Goal: Communication & Community: Answer question/provide support

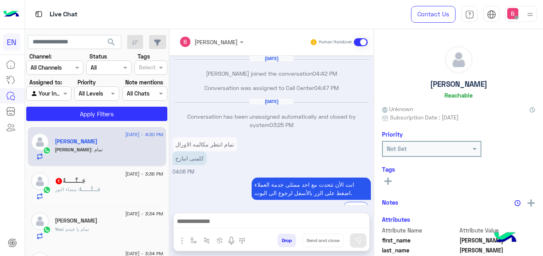
scroll to position [133, 0]
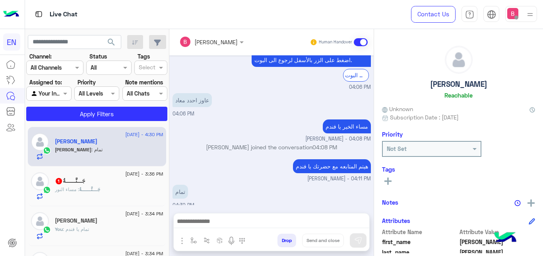
click at [58, 94] on div at bounding box center [49, 93] width 44 height 9
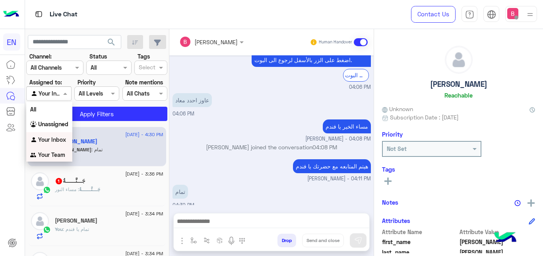
click at [51, 154] on b "Your Team" at bounding box center [51, 154] width 27 height 7
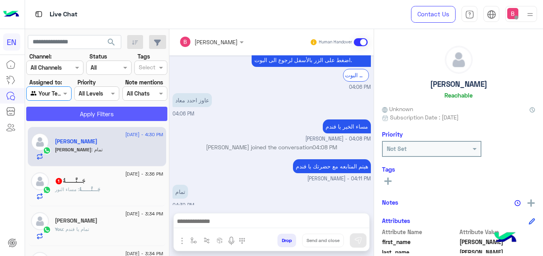
click at [84, 120] on button "Apply Filters" at bounding box center [96, 114] width 141 height 14
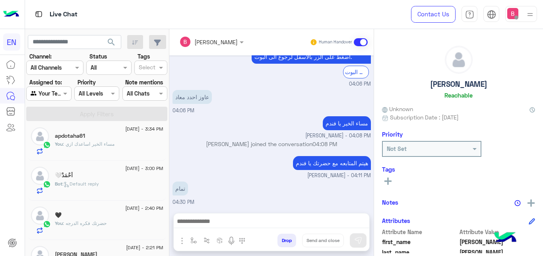
scroll to position [81, 0]
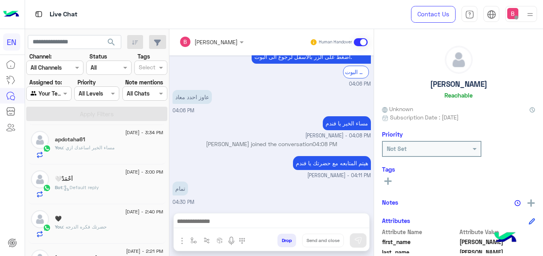
click at [128, 179] on div "أَحْمَدْ🤍" at bounding box center [109, 179] width 109 height 8
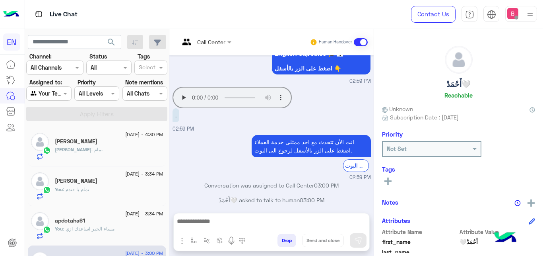
click at [56, 91] on div at bounding box center [49, 93] width 44 height 9
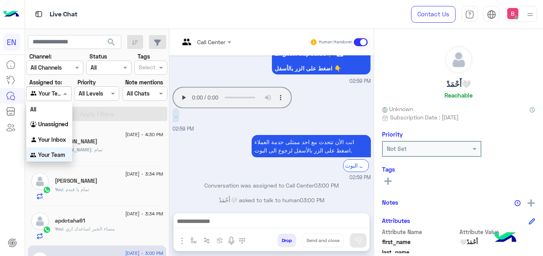
scroll to position [2, 0]
click at [116, 145] on div "[PERSON_NAME]" at bounding box center [109, 142] width 109 height 8
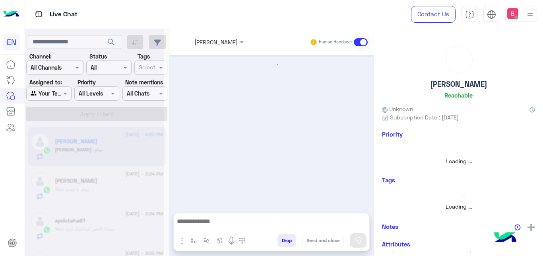
click at [51, 88] on div at bounding box center [94, 131] width 139 height 256
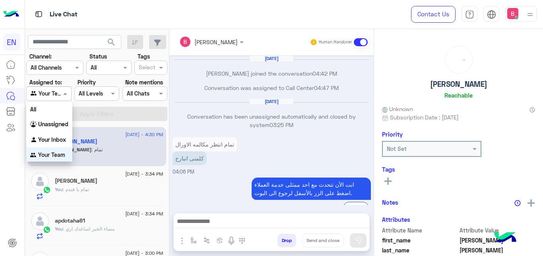
click at [52, 97] on div "Your Team" at bounding box center [46, 93] width 30 height 9
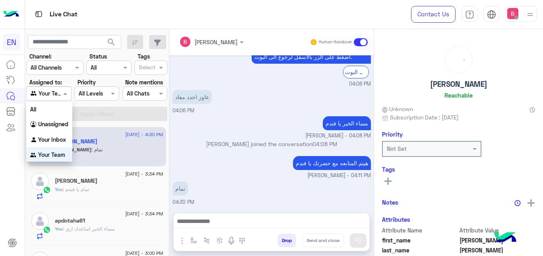
scroll to position [2, 0]
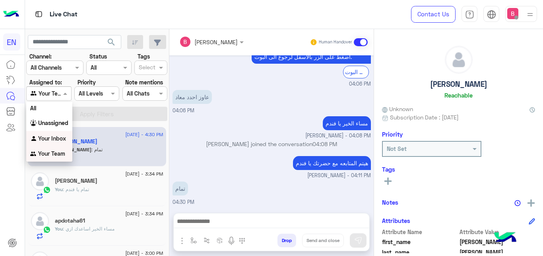
click at [49, 137] on b "Your Inbox" at bounding box center [52, 138] width 28 height 7
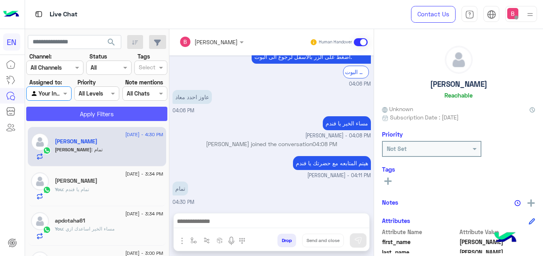
click at [89, 111] on button "Apply Filters" at bounding box center [96, 114] width 141 height 14
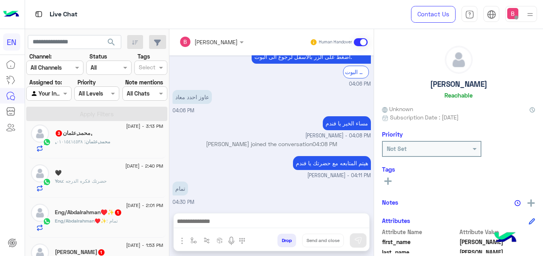
scroll to position [162, 0]
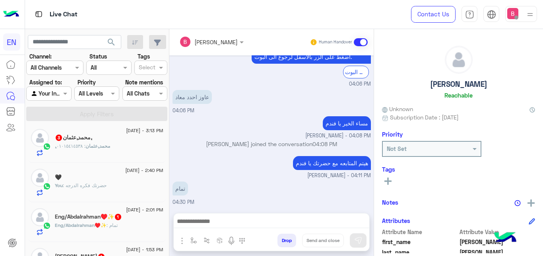
click at [97, 188] on span ": حضرتك فكره الدرجه" at bounding box center [85, 185] width 44 height 6
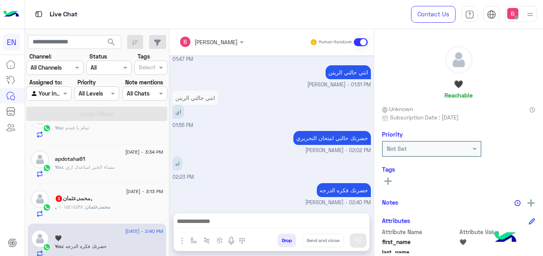
scroll to position [122, 0]
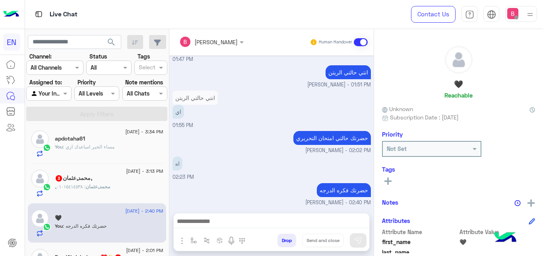
click at [126, 184] on div ",ِمحمد,ِعثمان : ٠١٠١٥٤١٤٥٣٨" at bounding box center [109, 190] width 109 height 14
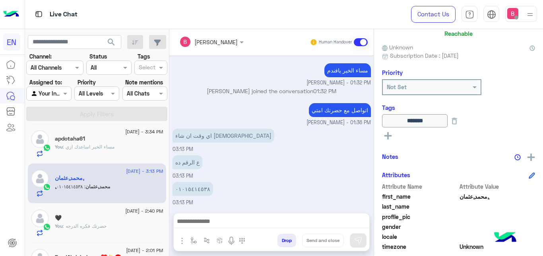
scroll to position [122, 0]
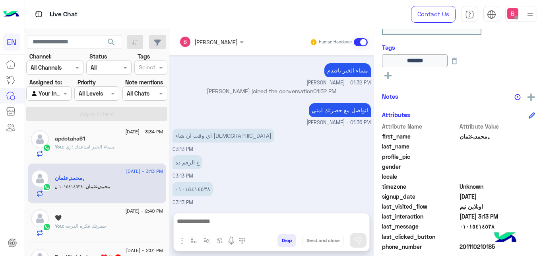
drag, startPoint x: 459, startPoint y: 227, endPoint x: 496, endPoint y: 226, distance: 37.0
click at [496, 226] on span "٠١٠١٥٤١٤٥٣٨" at bounding box center [498, 226] width 76 height 8
drag, startPoint x: 469, startPoint y: 240, endPoint x: 466, endPoint y: 248, distance: 8.1
click at [469, 240] on span at bounding box center [498, 236] width 76 height 8
drag, startPoint x: 472, startPoint y: 247, endPoint x: 504, endPoint y: 248, distance: 31.5
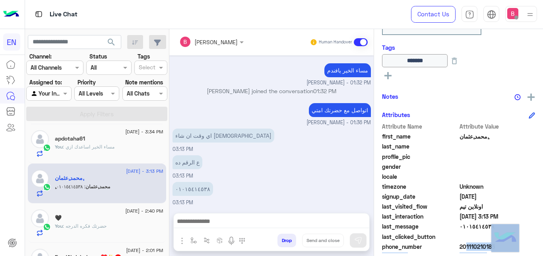
click at [507, 248] on span "201110210185" at bounding box center [498, 246] width 76 height 8
copy body "01110210185 ChannelId WhatsApp HandoverOn true UserId 15089_201110210185 email …"
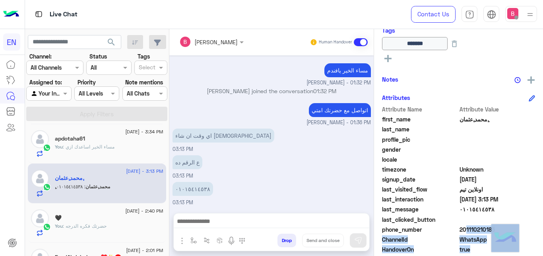
scroll to position [162, 0]
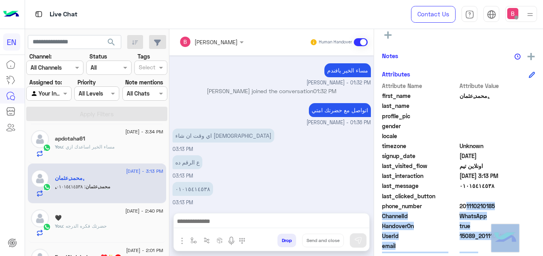
click at [440, 229] on span "HandoverOn" at bounding box center [420, 225] width 76 height 8
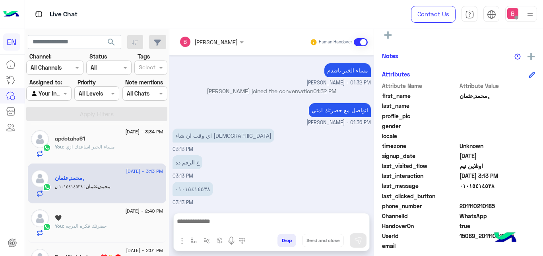
drag, startPoint x: 462, startPoint y: 204, endPoint x: 490, endPoint y: 203, distance: 27.5
click at [509, 205] on span "201110210185" at bounding box center [498, 206] width 76 height 8
copy span "01110210185"
drag, startPoint x: 174, startPoint y: 186, endPoint x: 216, endPoint y: 184, distance: 42.6
click at [216, 184] on div "٠١٠١٥٤١٤٥٣٨" at bounding box center [216, 189] width 86 height 14
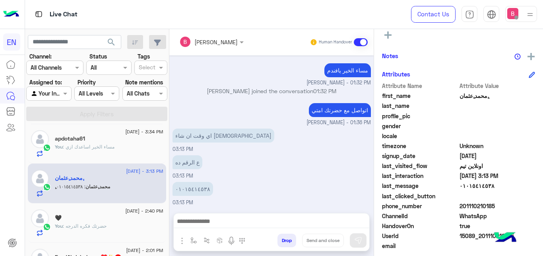
copy app-msgs-text
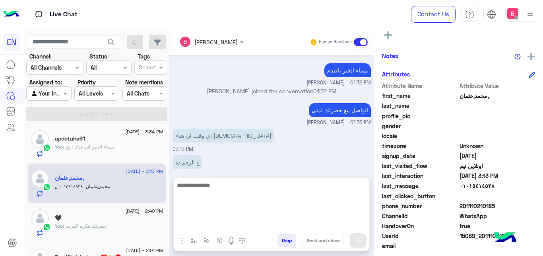
click at [229, 227] on textarea at bounding box center [272, 204] width 196 height 48
type textarea "*"
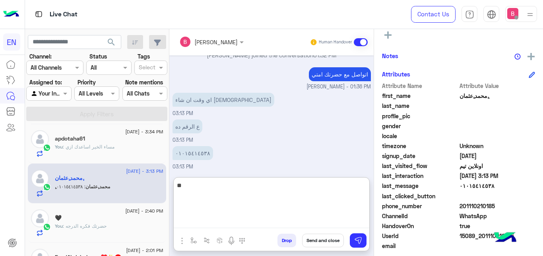
type textarea "*"
type textarea "**********"
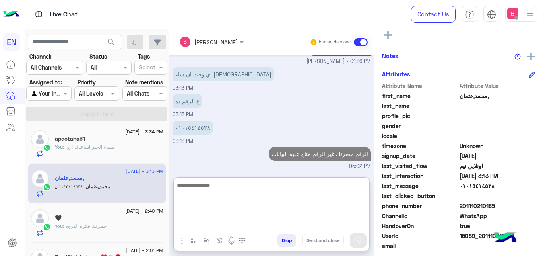
scroll to position [243, 0]
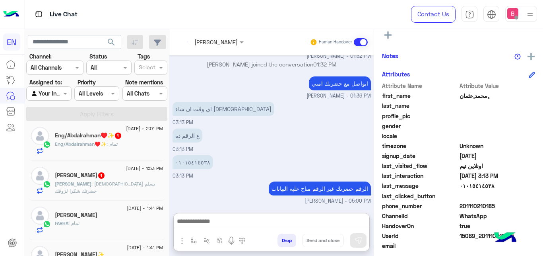
click at [122, 188] on span ": [DEMOGRAPHIC_DATA] يسلم حضرتك شكرا لزوقك" at bounding box center [105, 187] width 100 height 13
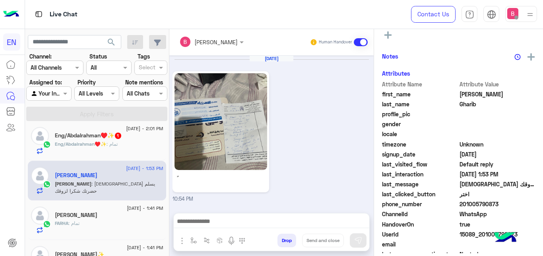
scroll to position [332, 0]
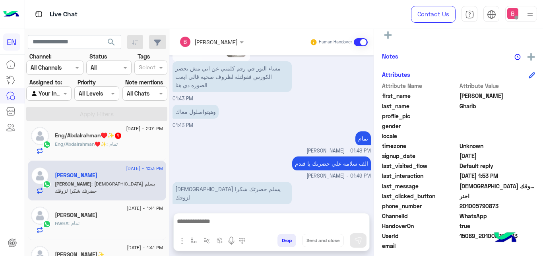
click at [139, 149] on div "Eng/Abdalrahman♥️✨ : تمام" at bounding box center [109, 147] width 109 height 14
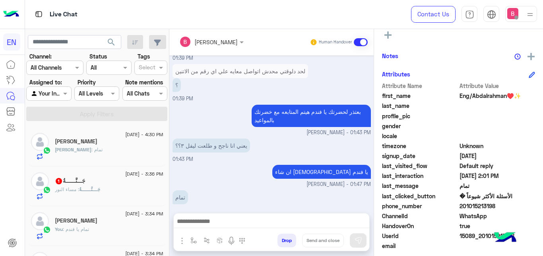
click at [120, 187] on div "جَـــنَّــــــةُ : مساء النور" at bounding box center [109, 193] width 109 height 14
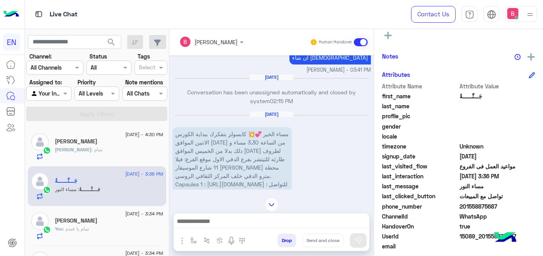
scroll to position [499, 0]
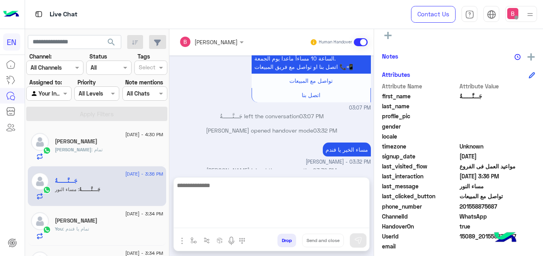
click at [241, 222] on textarea at bounding box center [272, 204] width 196 height 48
type textarea "**********"
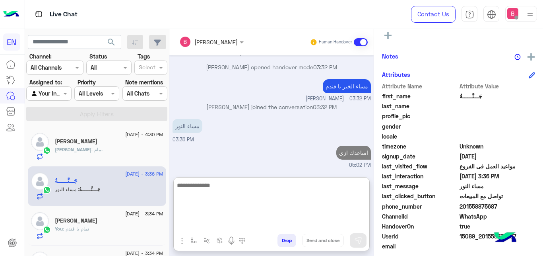
scroll to position [561, 0]
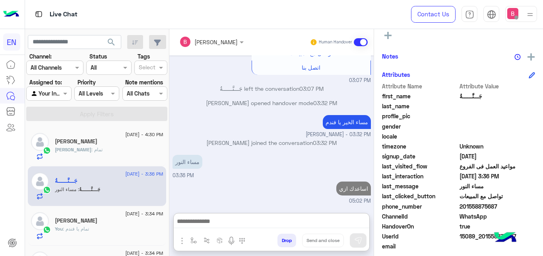
click at [55, 92] on div at bounding box center [49, 93] width 44 height 9
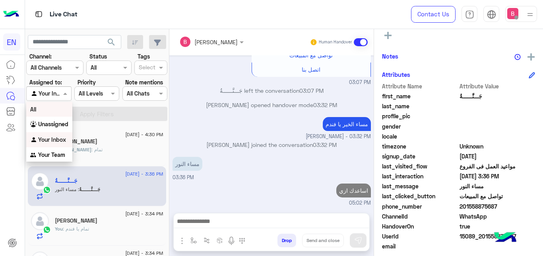
scroll to position [525, 0]
click at [51, 157] on b "Your Team" at bounding box center [51, 154] width 27 height 7
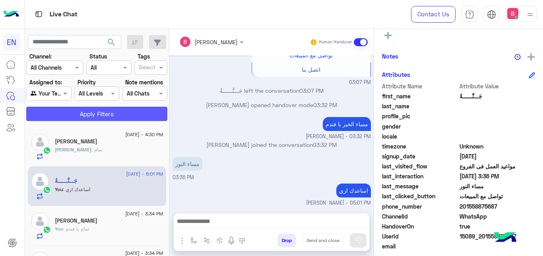
click at [82, 115] on button "Apply Filters" at bounding box center [96, 114] width 141 height 14
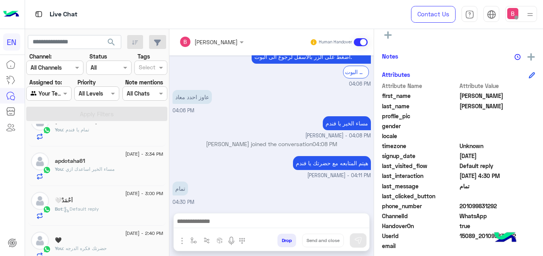
scroll to position [81, 0]
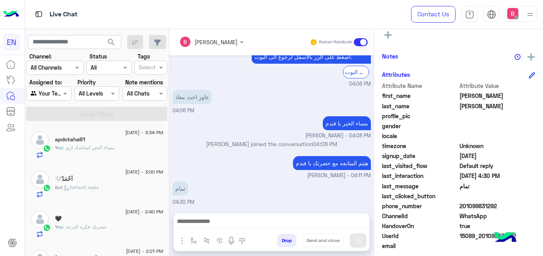
click at [120, 184] on div "Bot : Default reply" at bounding box center [109, 191] width 109 height 14
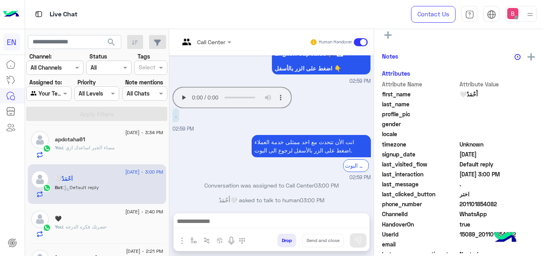
scroll to position [188, 0]
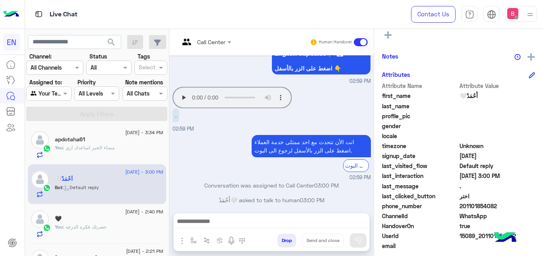
click at [181, 95] on app-msgs-audio "Your browser does not support the audio tag." at bounding box center [232, 97] width 119 height 21
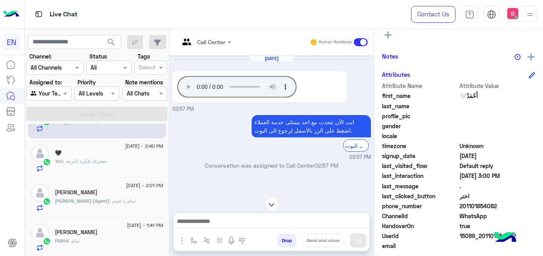
scroll to position [162, 0]
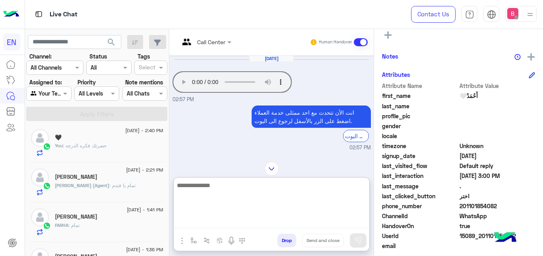
click at [286, 223] on textarea at bounding box center [272, 204] width 196 height 48
type textarea "**********"
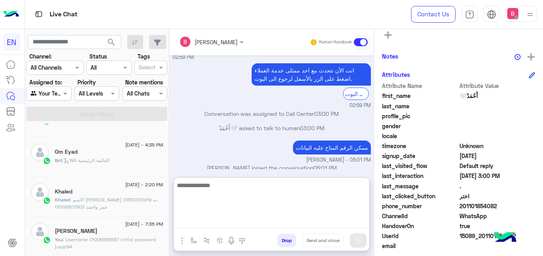
scroll to position [4, 0]
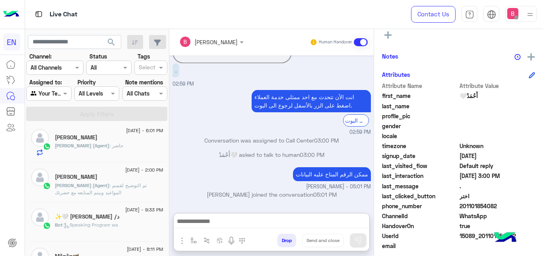
click at [61, 70] on div at bounding box center [55, 67] width 56 height 9
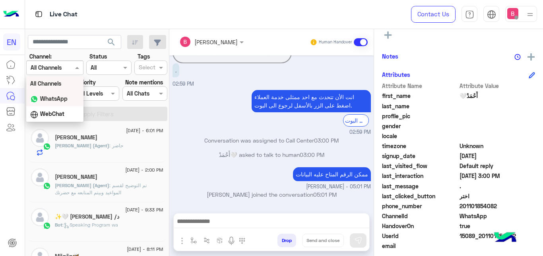
scroll to position [307, 0]
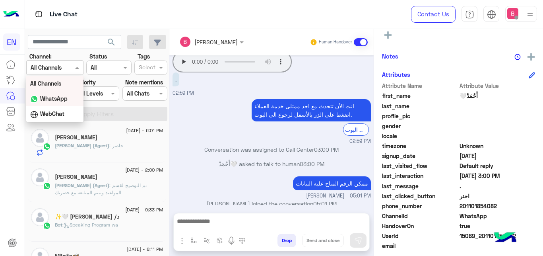
click at [54, 99] on b "WhatsApp" at bounding box center [53, 98] width 27 height 7
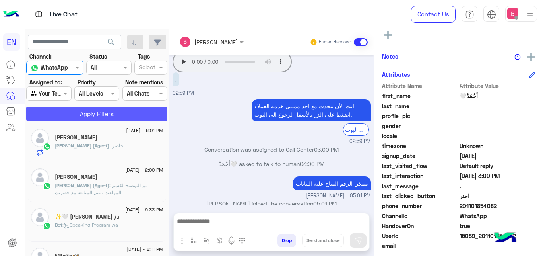
click at [72, 117] on button "Apply Filters" at bounding box center [96, 114] width 141 height 14
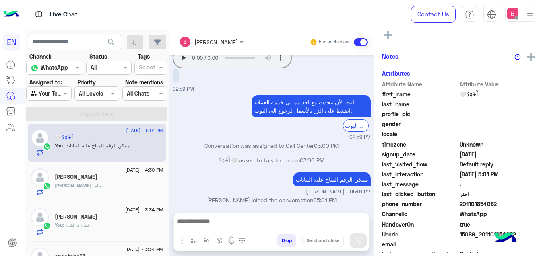
scroll to position [0, 0]
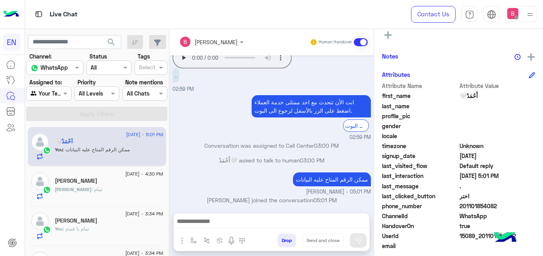
click at [60, 95] on div at bounding box center [49, 93] width 44 height 9
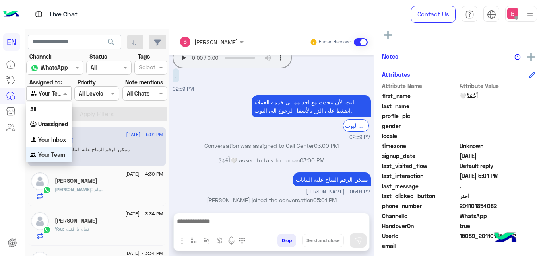
scroll to position [0, 0]
click at [61, 140] on b "Your Inbox" at bounding box center [52, 139] width 28 height 7
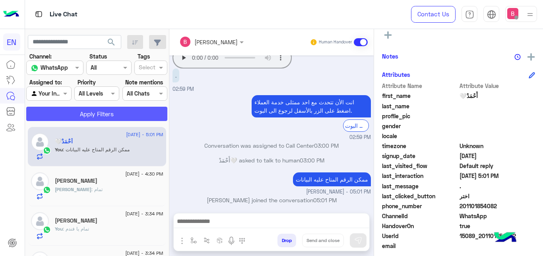
click at [85, 115] on button "Apply Filters" at bounding box center [96, 114] width 141 height 14
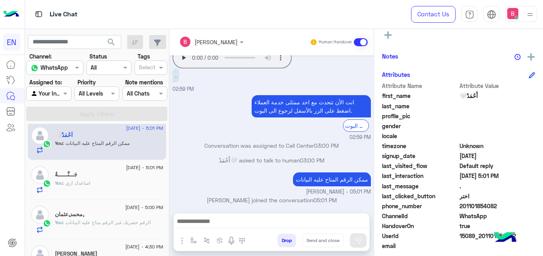
scroll to position [0, 0]
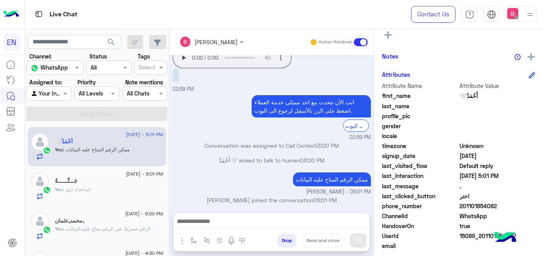
click at [53, 95] on div at bounding box center [49, 93] width 44 height 9
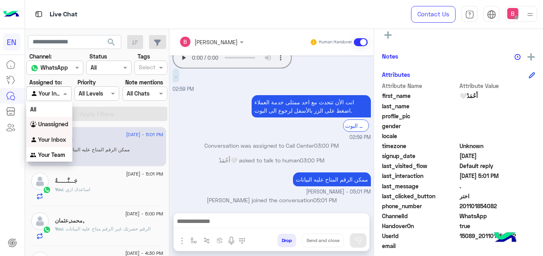
click at [62, 120] on div "Unassigned" at bounding box center [49, 124] width 46 height 16
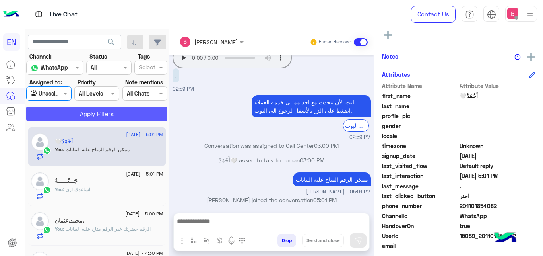
click at [76, 113] on button "Apply Filters" at bounding box center [96, 114] width 141 height 14
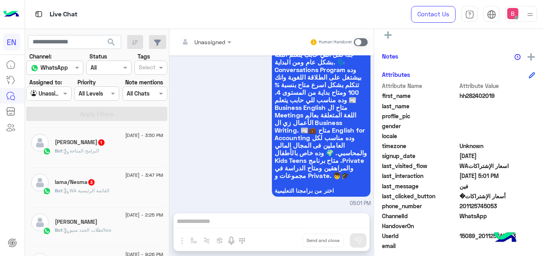
scroll to position [324, 0]
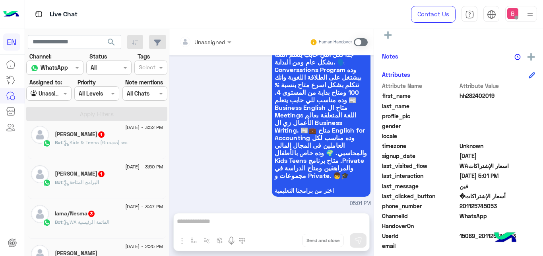
click at [116, 218] on div "lama/Nesma 3" at bounding box center [109, 214] width 109 height 8
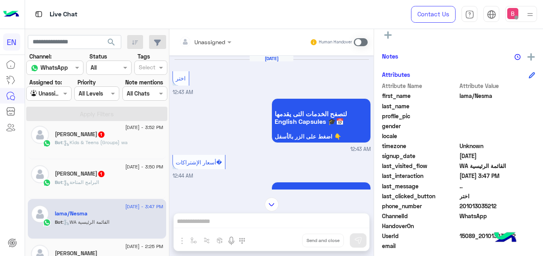
scroll to position [893, 0]
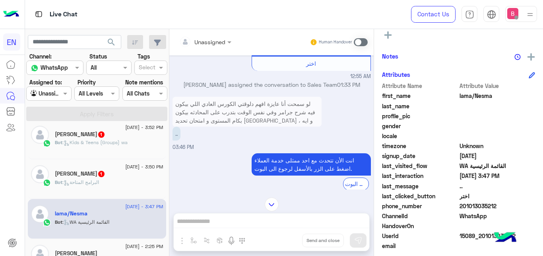
click at [223, 41] on div at bounding box center [205, 41] width 60 height 9
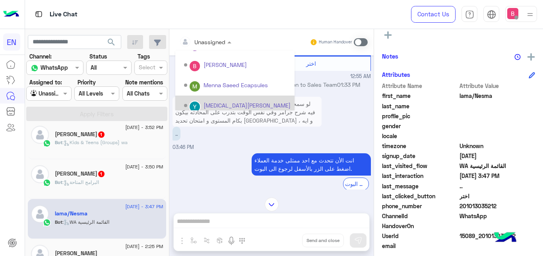
scroll to position [132, 0]
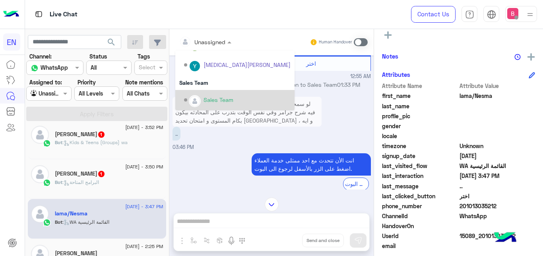
click at [213, 99] on div "Sales Team" at bounding box center [219, 99] width 30 height 8
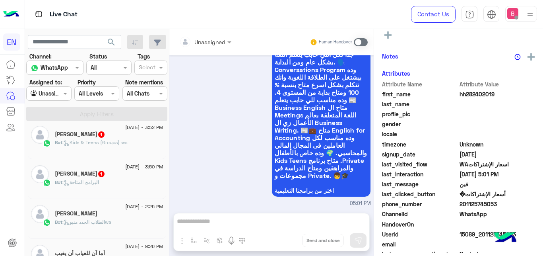
click at [95, 182] on span ": البرامج المتاحة" at bounding box center [80, 182] width 37 height 6
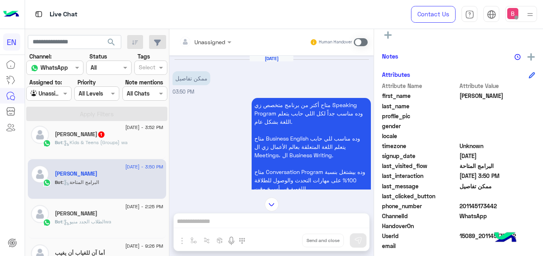
click at [212, 39] on div at bounding box center [205, 41] width 60 height 9
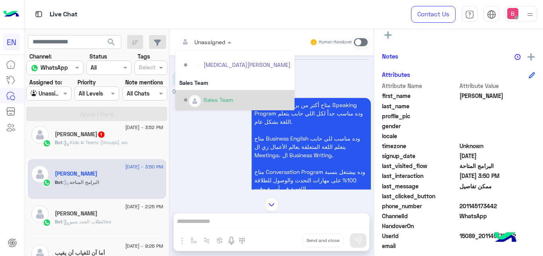
click at [199, 99] on img "Options list" at bounding box center [195, 101] width 10 height 10
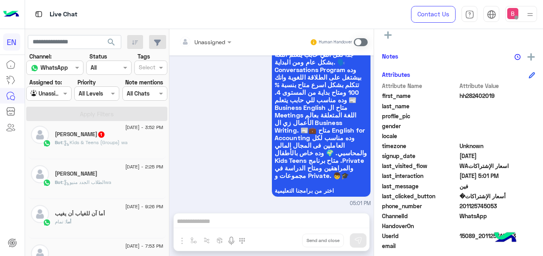
click at [147, 148] on div "Bot : Kids & Teens (Groups) wa" at bounding box center [109, 146] width 109 height 14
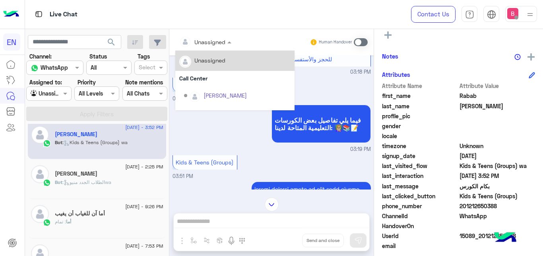
click at [216, 43] on div at bounding box center [205, 41] width 60 height 9
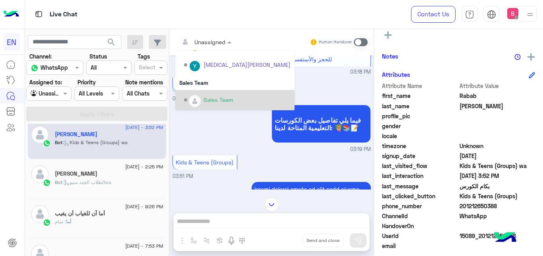
click at [199, 101] on img "Options list" at bounding box center [195, 101] width 10 height 10
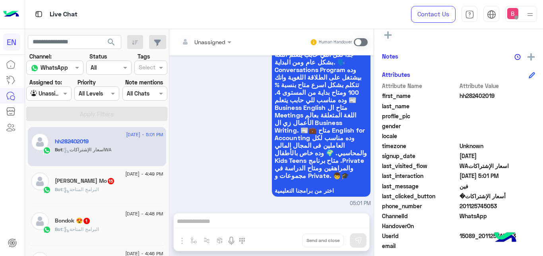
click at [114, 186] on div "Bot : البرامج المتاحة" at bounding box center [109, 193] width 109 height 14
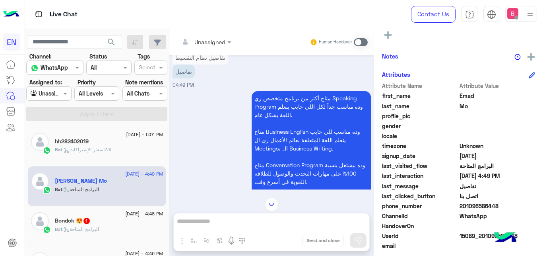
click at [205, 41] on input "text" at bounding box center [195, 42] width 32 height 8
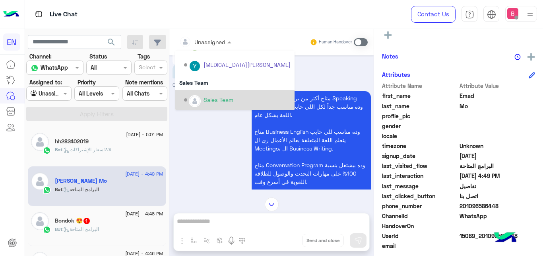
click at [196, 96] on img "Options list" at bounding box center [195, 101] width 10 height 10
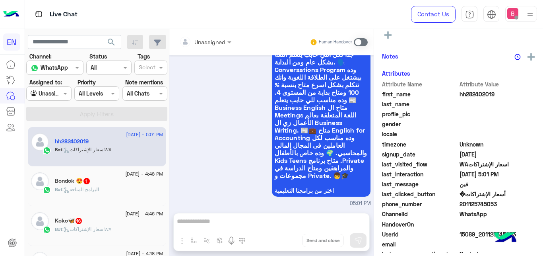
click at [117, 185] on div "Bondok 😍 1" at bounding box center [109, 181] width 109 height 8
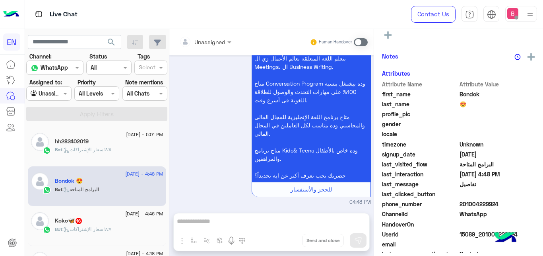
click at [202, 39] on input "text" at bounding box center [195, 42] width 32 height 8
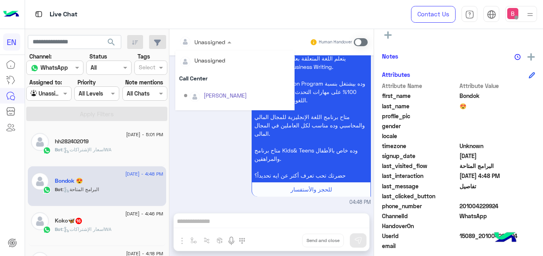
click at [200, 227] on div "Options list" at bounding box center [195, 233] width 12 height 12
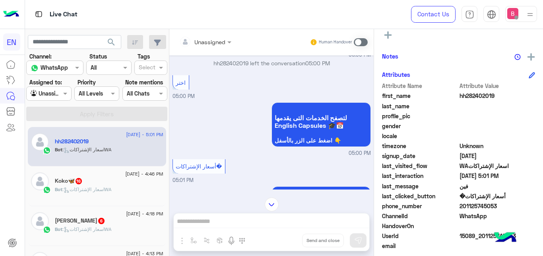
click at [212, 31] on div "Unassigned Human Handover" at bounding box center [271, 42] width 204 height 26
click at [125, 184] on div "Koko🦋 16" at bounding box center [109, 181] width 109 height 8
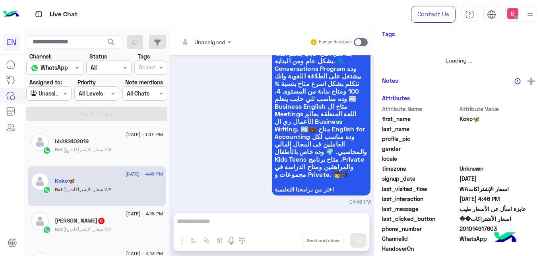
click at [221, 41] on div at bounding box center [205, 41] width 60 height 9
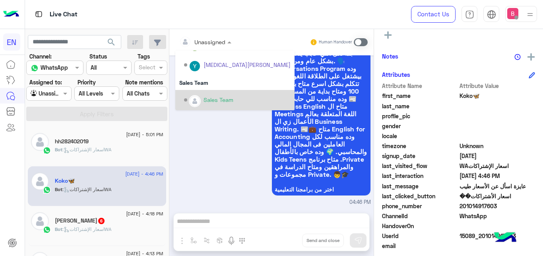
click at [201, 103] on div "Sales Team" at bounding box center [237, 100] width 107 height 14
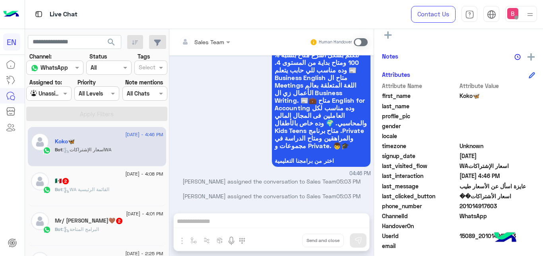
click at [116, 219] on span "2" at bounding box center [119, 220] width 6 height 6
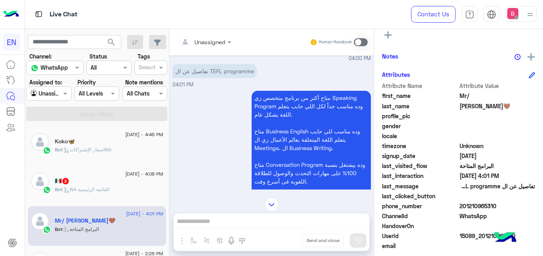
click at [216, 38] on div at bounding box center [205, 41] width 60 height 9
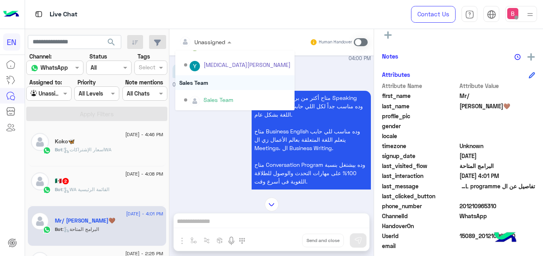
click at [204, 93] on div "Sales Team" at bounding box center [237, 100] width 107 height 14
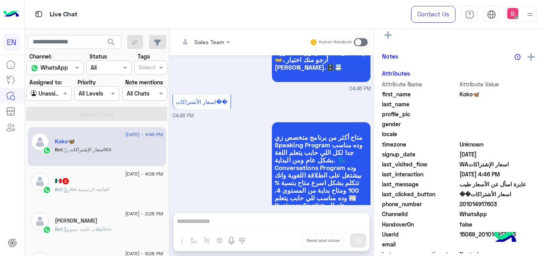
click at [118, 188] on div "Bot : WA القائمة الرئيسية" at bounding box center [109, 193] width 109 height 14
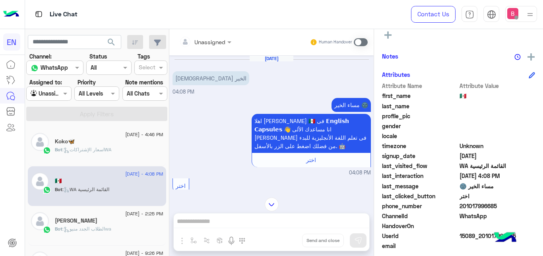
click at [215, 32] on div "Unassigned Human Handover" at bounding box center [271, 42] width 204 height 26
click at [211, 38] on input "text" at bounding box center [195, 42] width 32 height 8
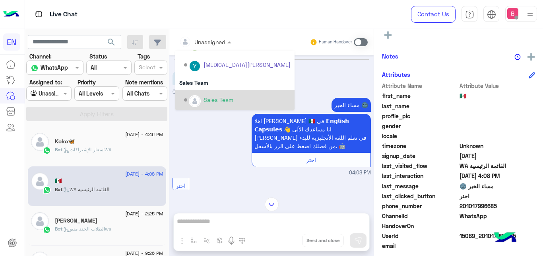
click at [206, 101] on div "Sales Team" at bounding box center [219, 99] width 30 height 8
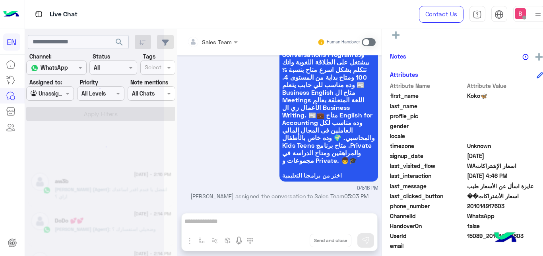
click at [57, 92] on div at bounding box center [94, 131] width 139 height 256
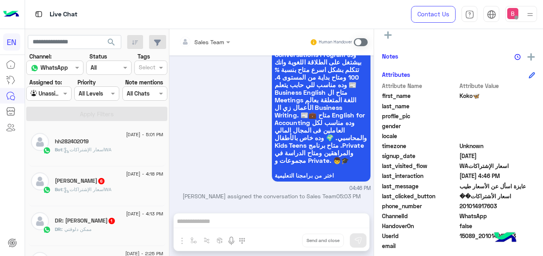
scroll to position [4, 0]
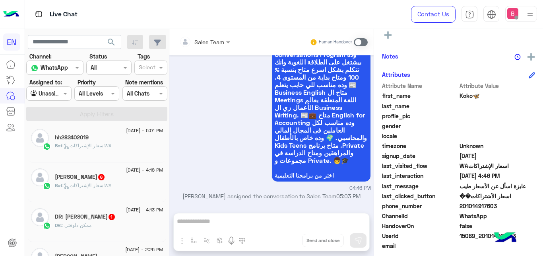
click at [59, 91] on div at bounding box center [49, 93] width 44 height 9
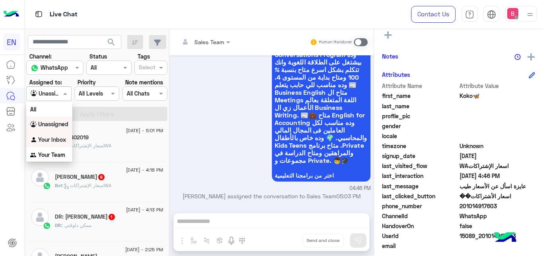
click at [165, 169] on div "[DATE] - 5:01 PM hh282402019 Bot : اسعار الإشتراكاتWA [DATE] - 4:18 PM [PERSON_…" at bounding box center [97, 191] width 144 height 135
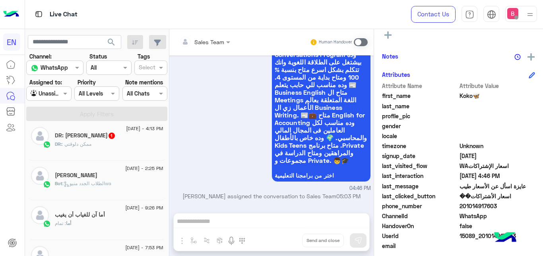
scroll to position [45, 0]
click at [115, 184] on div "DR: : ممكن دلوقتي" at bounding box center [109, 188] width 109 height 14
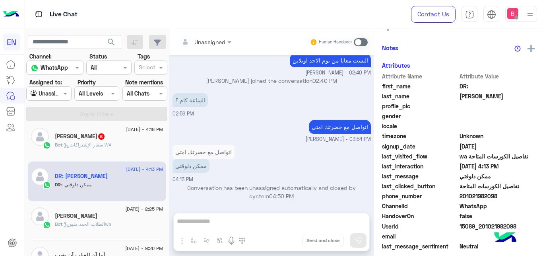
scroll to position [162, 0]
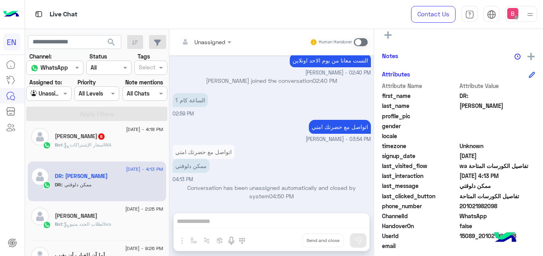
drag, startPoint x: 462, startPoint y: 206, endPoint x: 510, endPoint y: 207, distance: 47.7
click at [510, 207] on span "201021982098" at bounding box center [498, 206] width 76 height 8
copy span "01021982098"
click at [361, 42] on span at bounding box center [361, 42] width 14 height 8
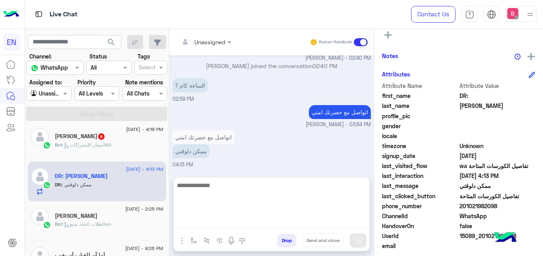
click at [254, 217] on textarea at bounding box center [272, 204] width 196 height 48
type textarea "**********"
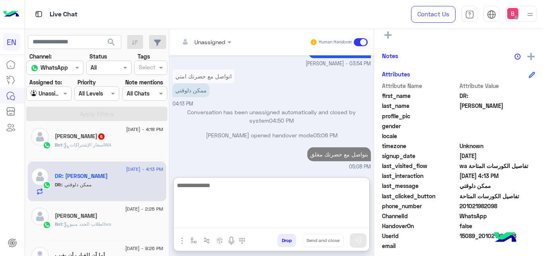
scroll to position [0, 0]
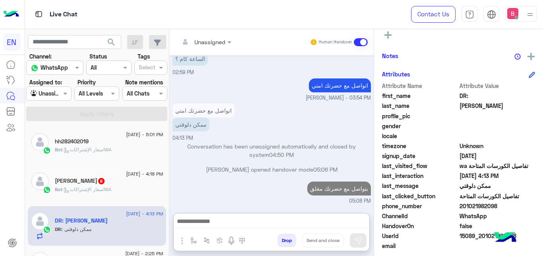
click at [102, 182] on span "6" at bounding box center [101, 181] width 6 height 6
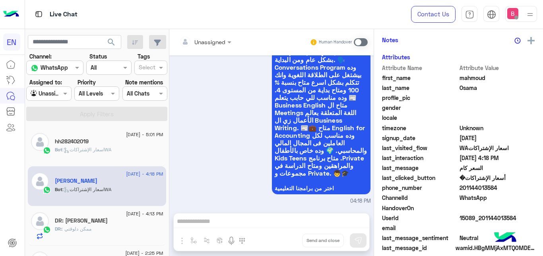
scroll to position [146, 0]
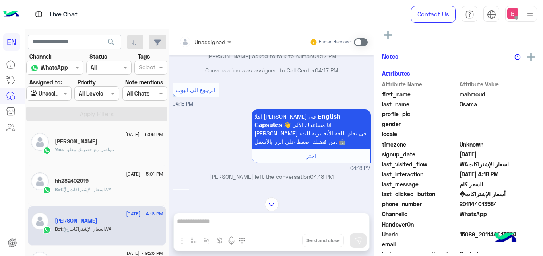
scroll to position [25, 0]
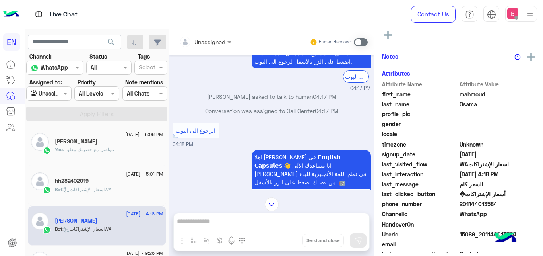
click at [222, 38] on div at bounding box center [205, 41] width 60 height 9
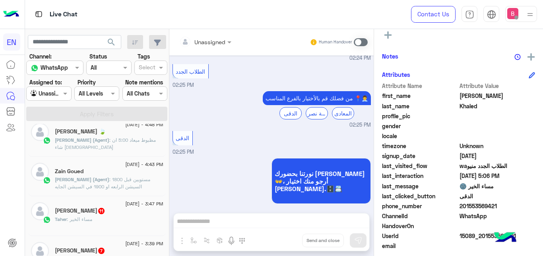
scroll to position [487, 0]
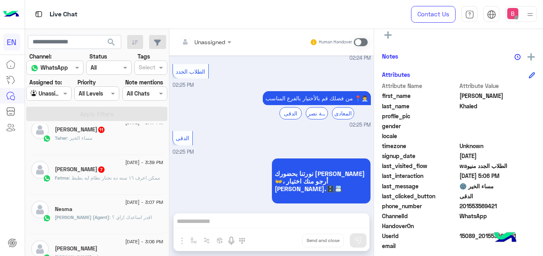
click at [112, 181] on span ": ممكن اعرف ١٦ سنه ده نختار نظام ايه بظبط" at bounding box center [114, 178] width 91 height 6
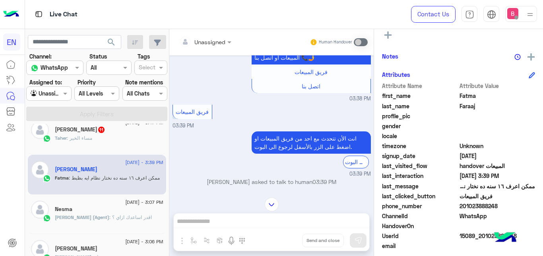
scroll to position [619, 0]
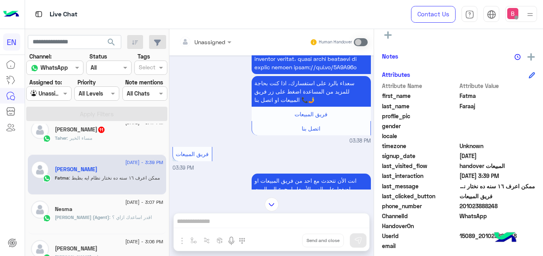
click at [212, 40] on div at bounding box center [205, 41] width 60 height 9
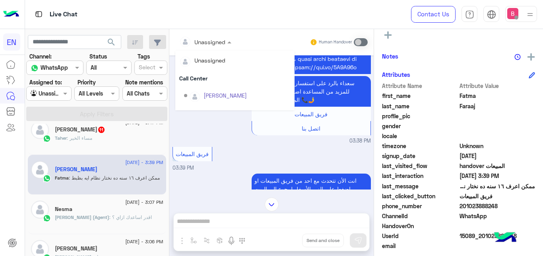
scroll to position [132, 0]
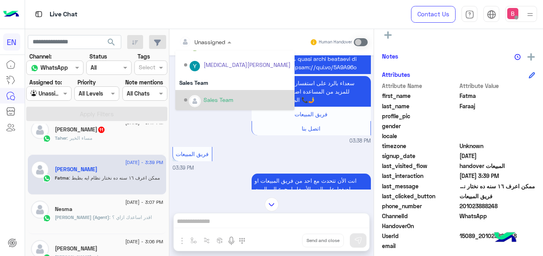
click at [202, 101] on div "Sales Team" at bounding box center [237, 100] width 107 height 14
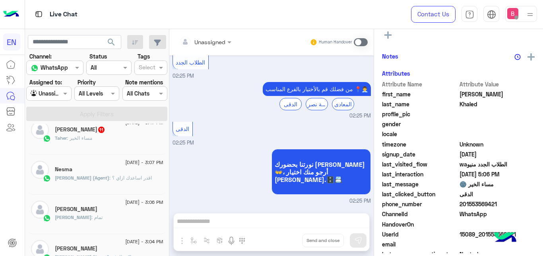
scroll to position [287, 0]
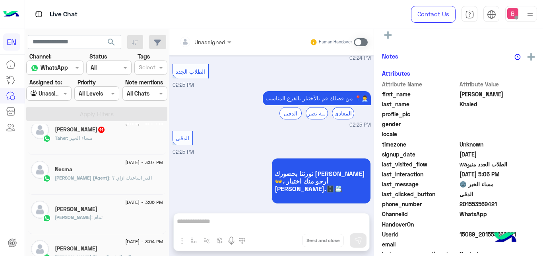
click at [118, 139] on div "Taher : مساء الخير" at bounding box center [109, 141] width 109 height 14
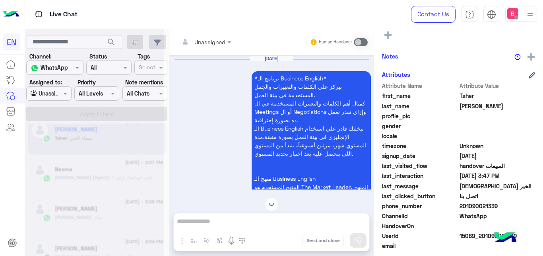
click at [228, 36] on div "Unassigned" at bounding box center [205, 42] width 60 height 14
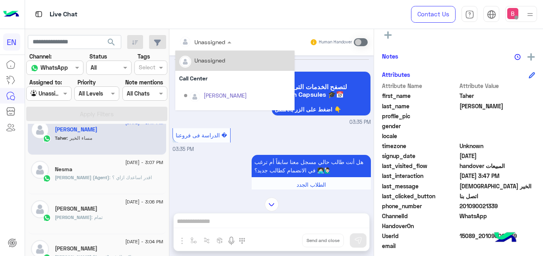
click at [219, 39] on div at bounding box center [205, 41] width 60 height 9
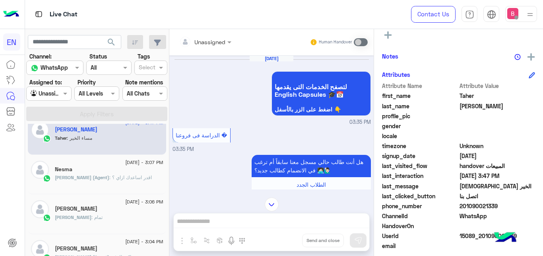
scroll to position [383, 0]
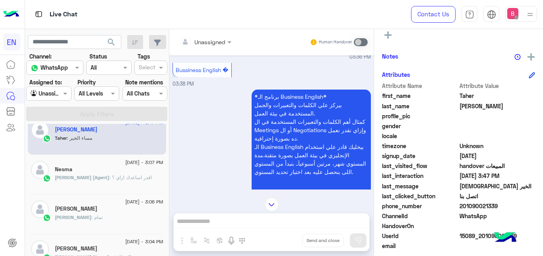
click at [210, 39] on input "text" at bounding box center [195, 42] width 32 height 8
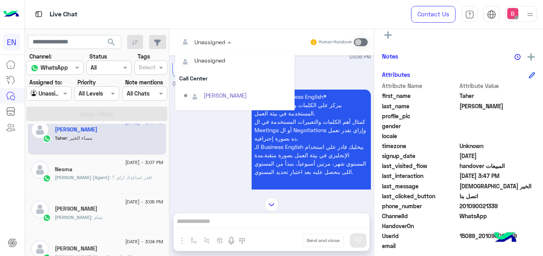
scroll to position [132, 0]
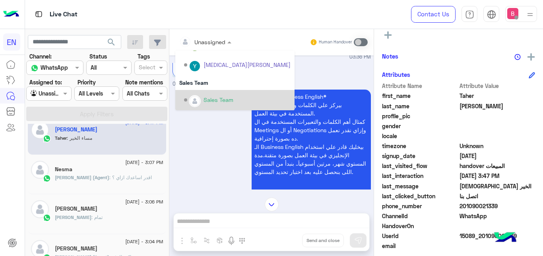
click at [200, 98] on div "Sales Team" at bounding box center [237, 100] width 107 height 14
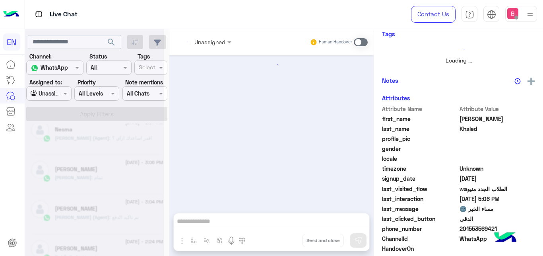
scroll to position [487, 0]
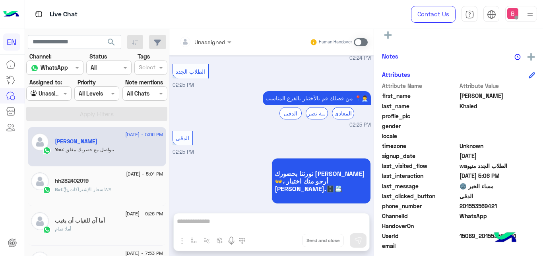
click at [50, 97] on div at bounding box center [49, 93] width 44 height 9
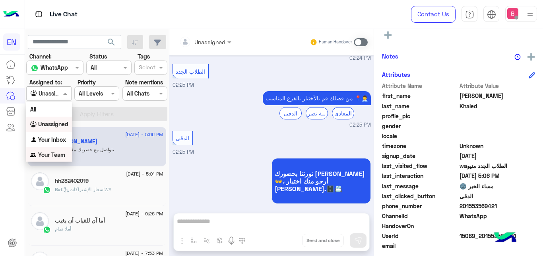
click at [41, 155] on b "Your Team" at bounding box center [51, 154] width 27 height 7
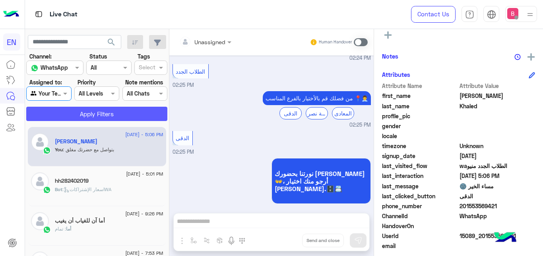
click at [72, 115] on button "Apply Filters" at bounding box center [96, 114] width 141 height 14
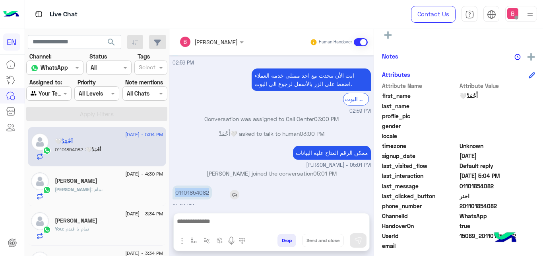
drag, startPoint x: 176, startPoint y: 186, endPoint x: 214, endPoint y: 188, distance: 38.6
click at [214, 188] on div "01101854082" at bounding box center [215, 192] width 85 height 14
copy p "01101854082"
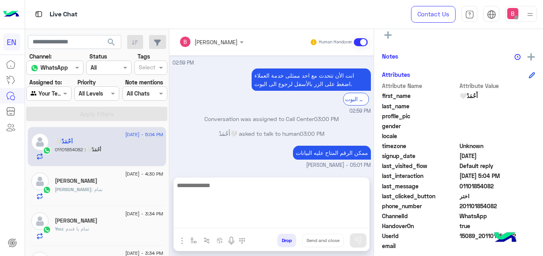
click at [239, 219] on textarea at bounding box center [272, 204] width 196 height 48
type textarea "*"
type textarea "**********"
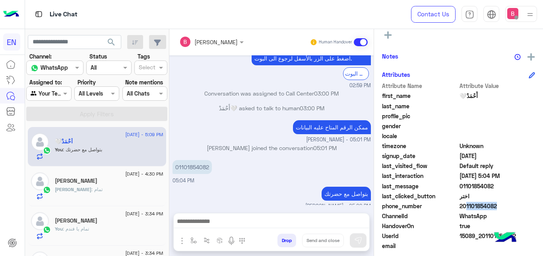
scroll to position [174, 0]
drag, startPoint x: 461, startPoint y: 205, endPoint x: 497, endPoint y: 208, distance: 35.9
click at [497, 207] on span "201101854082" at bounding box center [498, 206] width 76 height 8
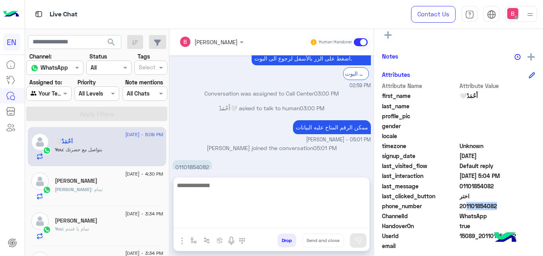
click at [296, 217] on textarea at bounding box center [272, 204] width 196 height 48
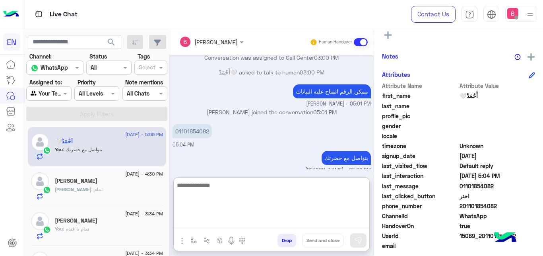
click at [265, 189] on textarea at bounding box center [272, 204] width 196 height 48
type textarea "****"
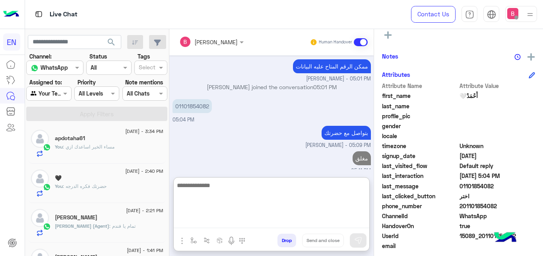
scroll to position [0, 0]
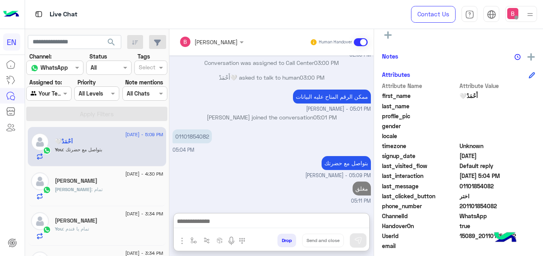
click at [54, 98] on div "Agent Filter Your Team" at bounding box center [48, 93] width 45 height 14
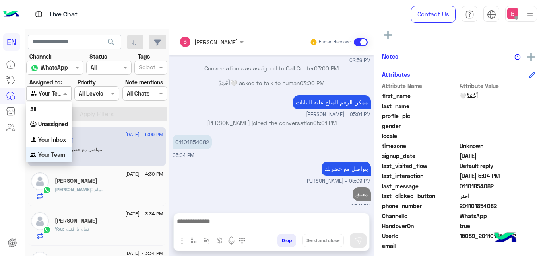
scroll to position [0, 0]
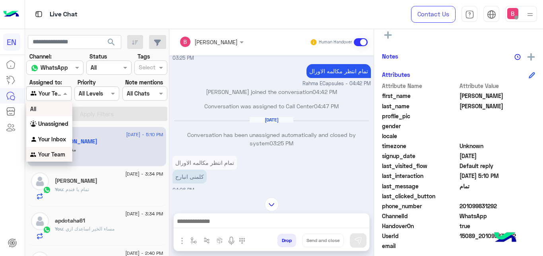
scroll to position [224, 0]
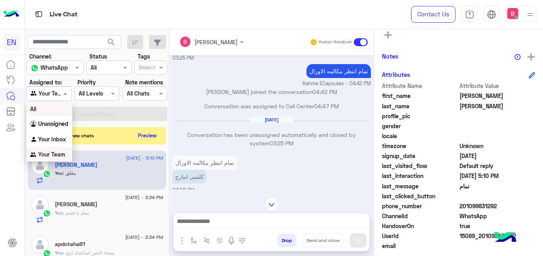
click at [105, 126] on div "search Channel: Channel WhatsApp Status Channel All Tags Select Assigned to: Ag…" at bounding box center [97, 144] width 144 height 230
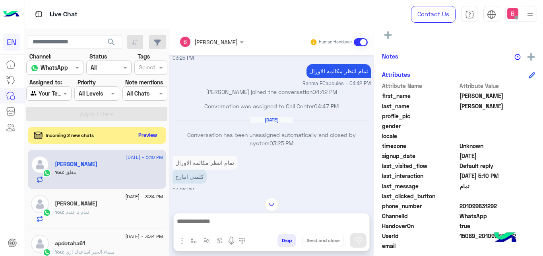
click at [141, 134] on button "Preview" at bounding box center [148, 135] width 25 height 11
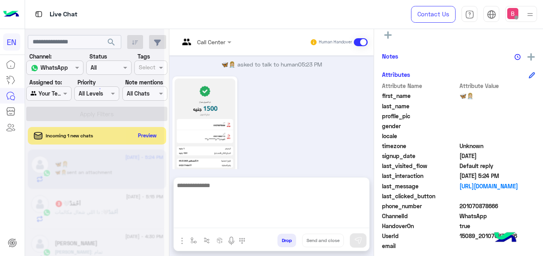
click at [237, 219] on textarea at bounding box center [272, 204] width 196 height 48
click at [236, 225] on textarea at bounding box center [272, 204] width 196 height 48
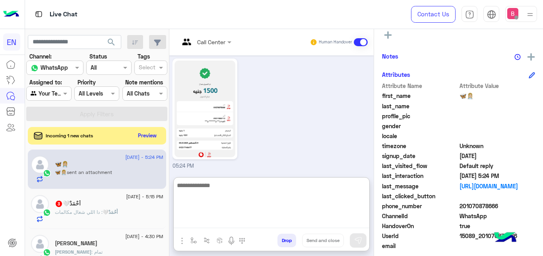
scroll to position [115, 0]
type textarea "**********"
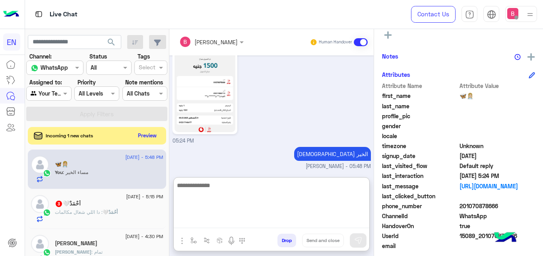
scroll to position [156, 0]
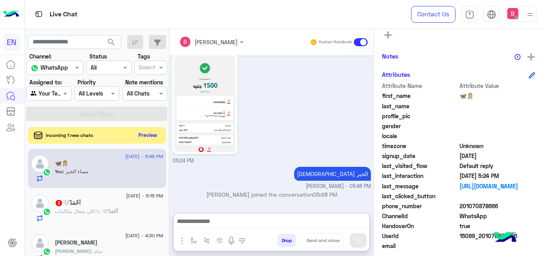
click at [149, 138] on button "Preview" at bounding box center [148, 135] width 25 height 11
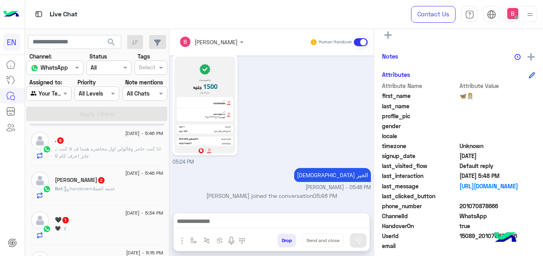
scroll to position [81, 0]
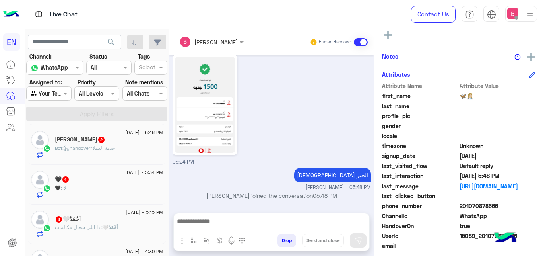
click at [115, 198] on div "🖤 : لا" at bounding box center [109, 191] width 109 height 14
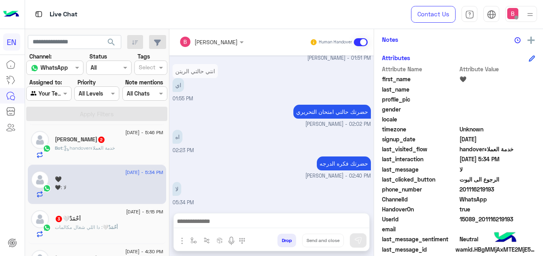
scroll to position [173, 0]
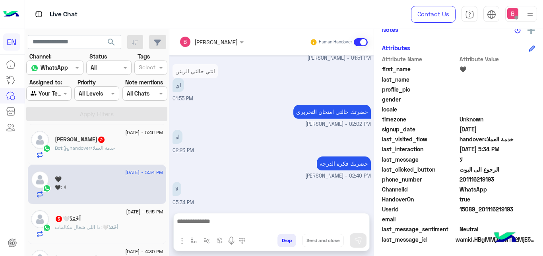
drag, startPoint x: 461, startPoint y: 179, endPoint x: 499, endPoint y: 181, distance: 38.2
click at [499, 181] on span "201116219193" at bounding box center [498, 179] width 76 height 8
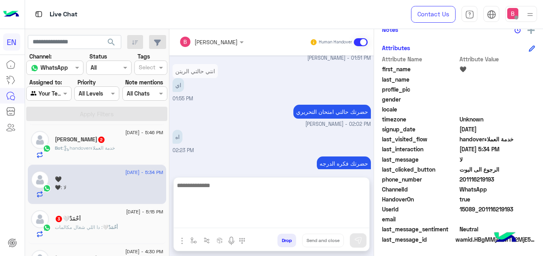
click at [256, 228] on textarea at bounding box center [272, 204] width 196 height 48
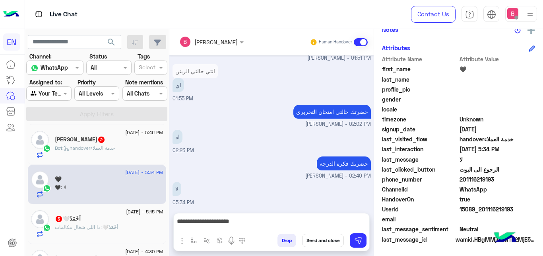
click at [267, 214] on div "**********" at bounding box center [272, 223] width 196 height 20
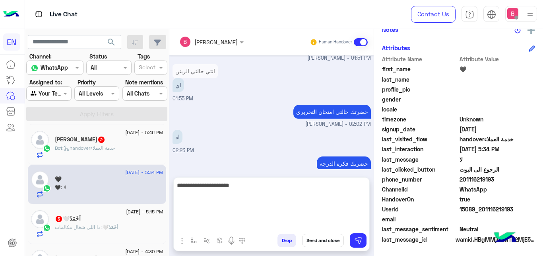
click at [301, 222] on textarea "**********" at bounding box center [272, 204] width 196 height 48
type textarea "**********"
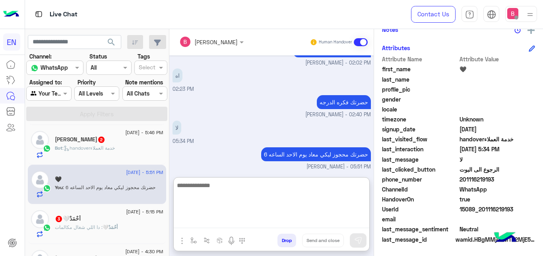
click at [252, 197] on textarea at bounding box center [272, 204] width 196 height 48
type textarea "**********"
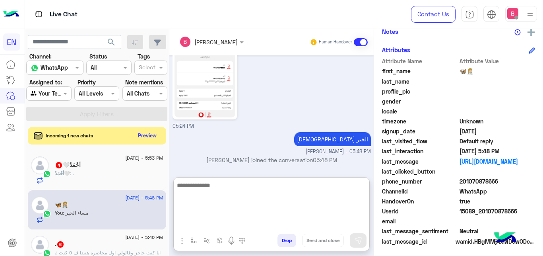
scroll to position [120, 0]
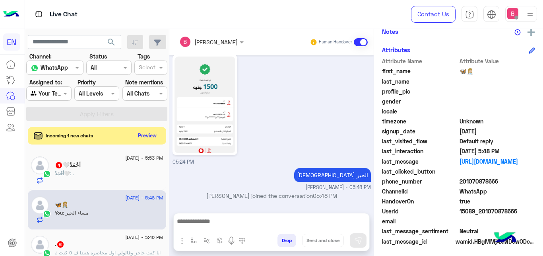
drag, startPoint x: 461, startPoint y: 182, endPoint x: 516, endPoint y: 183, distance: 55.3
click at [516, 183] on span "201070878666" at bounding box center [498, 181] width 76 height 8
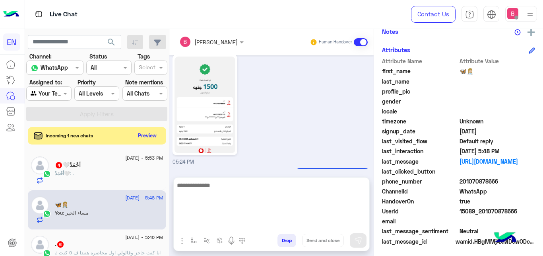
click at [269, 225] on textarea at bounding box center [272, 204] width 196 height 48
type textarea "**********"
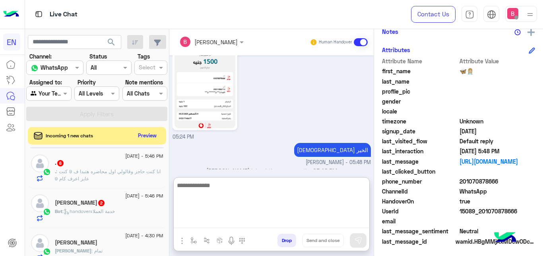
scroll to position [41, 0]
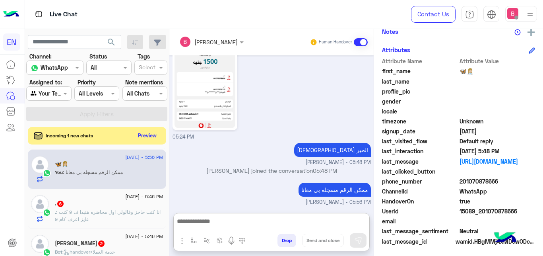
click at [109, 216] on span ": انا كنت حاجز وقالولي اول محاضره هتبدا ف 9 كنت عايز اعرف كام 9" at bounding box center [108, 215] width 106 height 13
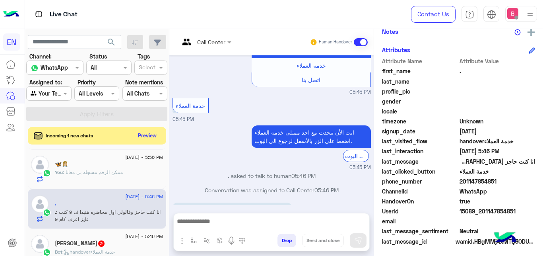
scroll to position [341, 0]
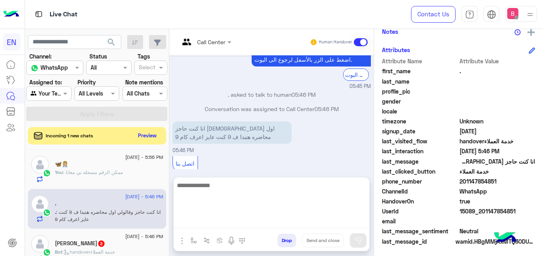
click at [218, 221] on textarea at bounding box center [272, 204] width 196 height 48
type textarea "*********"
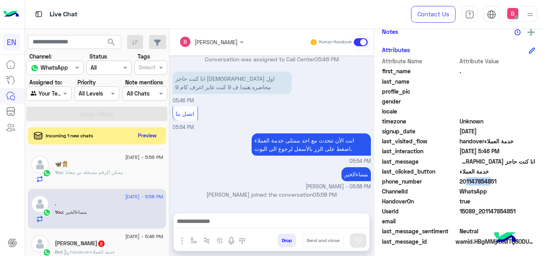
scroll to position [381, 0]
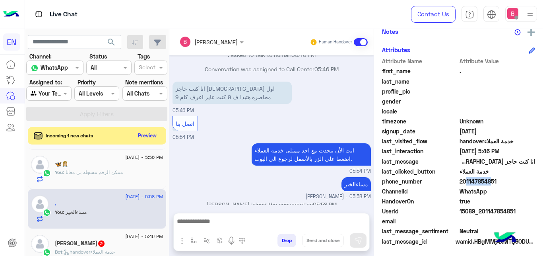
drag, startPoint x: 463, startPoint y: 180, endPoint x: 503, endPoint y: 179, distance: 40.6
click at [503, 179] on span "201147854851" at bounding box center [498, 181] width 76 height 8
copy span "01147854851"
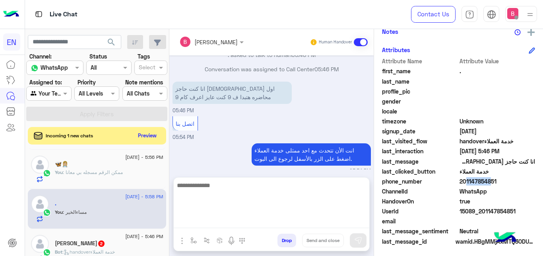
click at [290, 222] on textarea at bounding box center [272, 204] width 196 height 48
type textarea "**********"
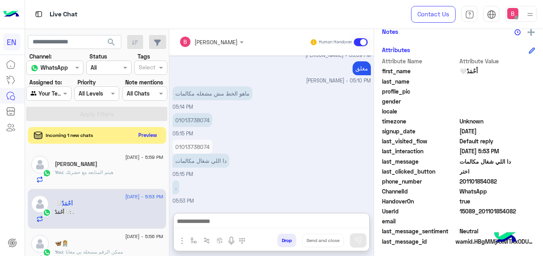
click at [145, 133] on button "Preview" at bounding box center [148, 135] width 25 height 11
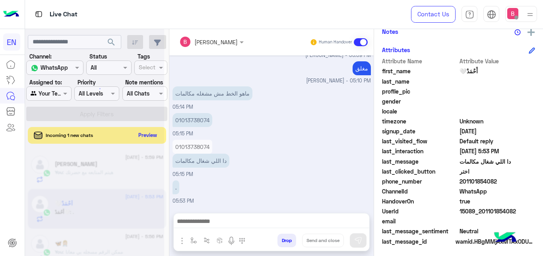
scroll to position [115, 0]
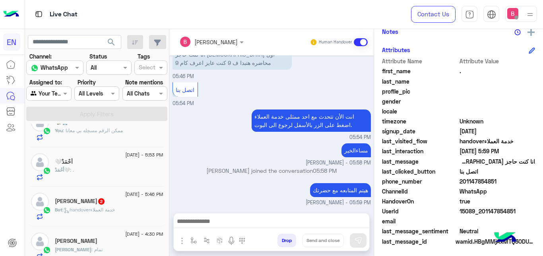
scroll to position [41, 0]
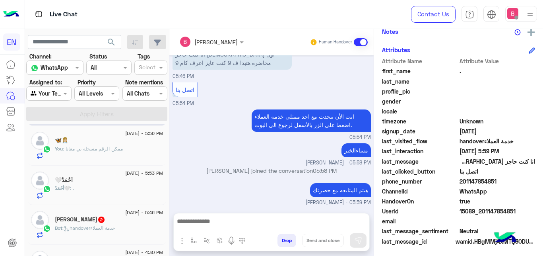
click at [118, 183] on div "أَحْمَدْ🤍" at bounding box center [109, 181] width 109 height 8
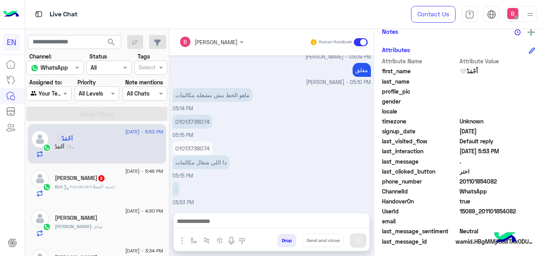
scroll to position [81, 0]
click at [107, 182] on div "[PERSON_NAME] 2" at bounding box center [109, 179] width 109 height 8
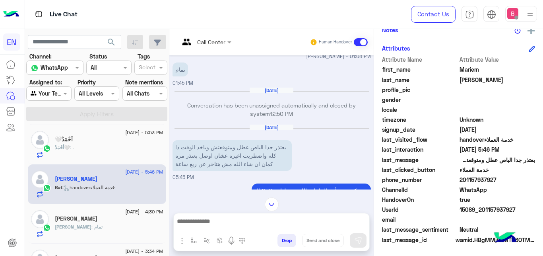
scroll to position [173, 0]
drag, startPoint x: 462, startPoint y: 179, endPoint x: 483, endPoint y: 179, distance: 21.5
click at [506, 179] on span "201157937927" at bounding box center [498, 179] width 76 height 8
copy span "01157937927"
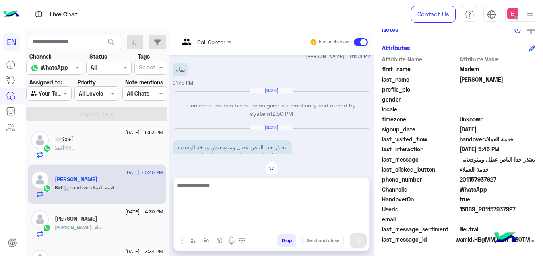
click at [247, 218] on textarea at bounding box center [272, 204] width 196 height 48
type textarea "**********"
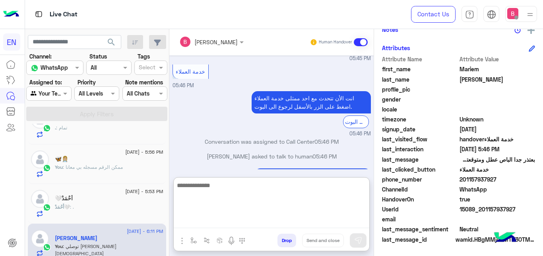
scroll to position [0, 0]
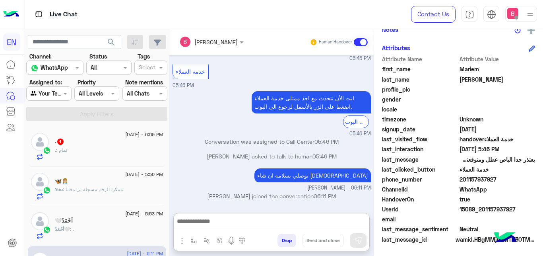
click at [114, 140] on div ". 1" at bounding box center [109, 142] width 109 height 8
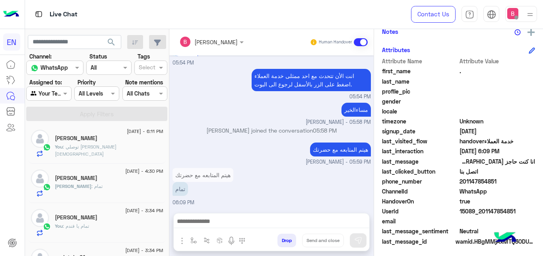
scroll to position [41, 0]
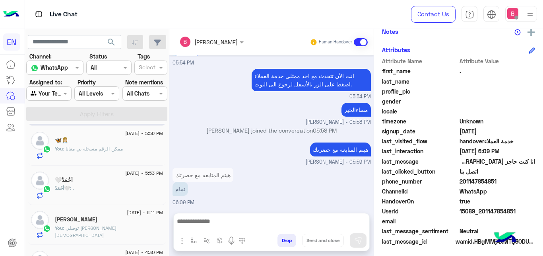
click at [112, 187] on div "أَحْمَدْ🤍 : ." at bounding box center [109, 191] width 109 height 14
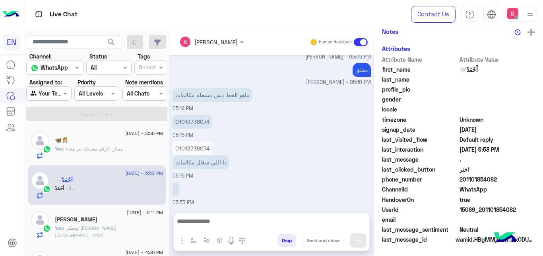
scroll to position [115, 0]
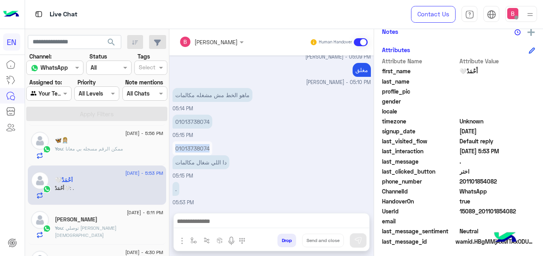
drag, startPoint x: 175, startPoint y: 148, endPoint x: 213, endPoint y: 148, distance: 38.2
click at [212, 148] on div "01013738074" at bounding box center [193, 148] width 40 height 14
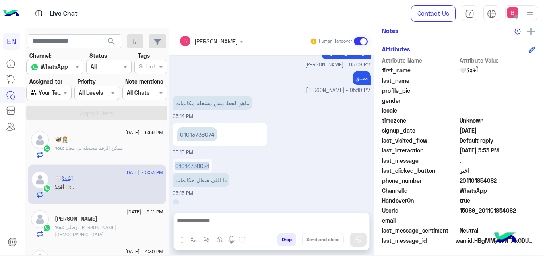
scroll to position [105, 0]
copy p "01013738074"
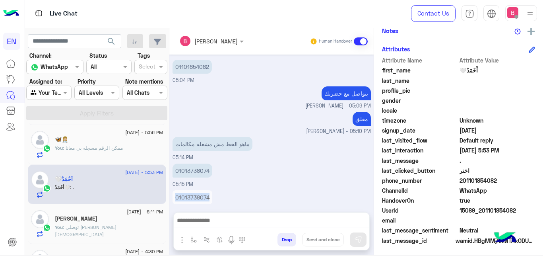
scroll to position [115, 0]
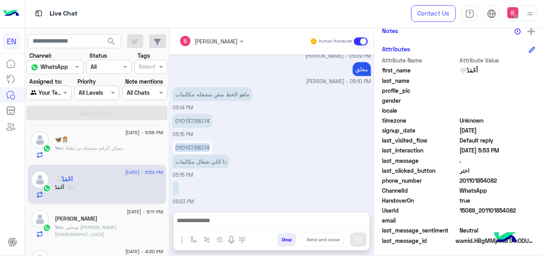
click at [241, 137] on div "01013738074 05:15 PM" at bounding box center [272, 125] width 198 height 27
drag, startPoint x: 170, startPoint y: 118, endPoint x: 215, endPoint y: 122, distance: 44.7
click at [215, 122] on div "[DATE] أَحْمَدْ🤍 asked to talk to human 03:00 PM ممكن الرقم المتاح عليه البيانا…" at bounding box center [271, 128] width 204 height 149
click at [242, 157] on div "دا اللي شغال مكالمات" at bounding box center [224, 161] width 102 height 14
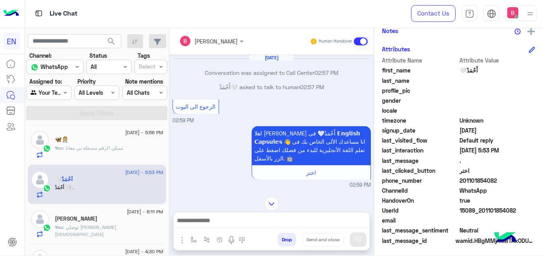
drag, startPoint x: 186, startPoint y: 131, endPoint x: 221, endPoint y: 133, distance: 35.0
click at [218, 132] on div "[DATE] Conversation was assigned to Call Center 02:57 PM أَحْمَدْ🤍 asked to tal…" at bounding box center [271, 121] width 204 height 134
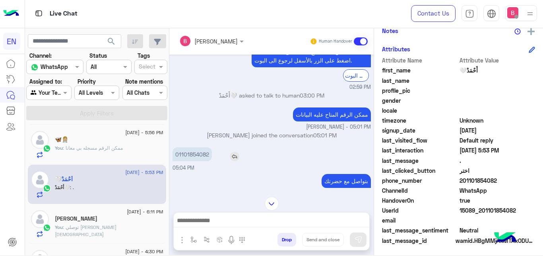
click at [214, 147] on div "01101854082" at bounding box center [215, 154] width 85 height 14
click at [214, 148] on div "01101854082" at bounding box center [215, 154] width 85 height 14
click at [215, 149] on div "01101854082" at bounding box center [215, 154] width 85 height 14
click at [216, 149] on div "01101854082" at bounding box center [215, 154] width 85 height 14
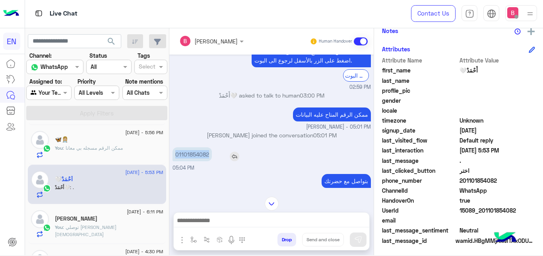
click at [216, 149] on div "01101854082" at bounding box center [215, 154] width 85 height 14
copy p "01101854082"
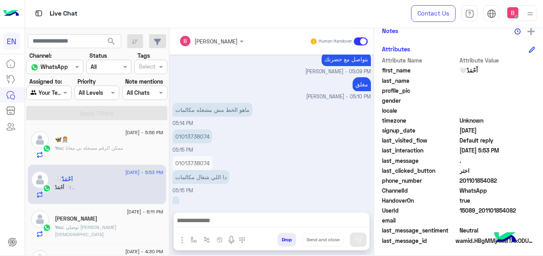
scroll to position [425, 0]
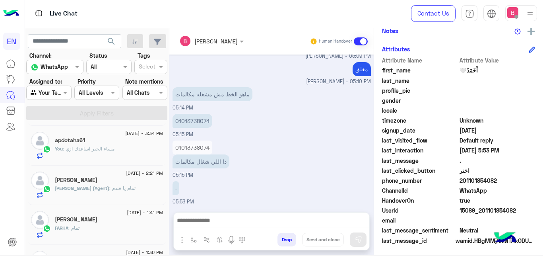
scroll to position [243, 0]
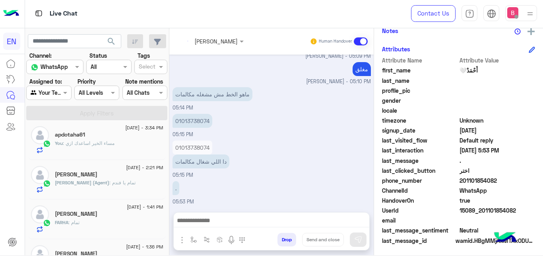
scroll to position [243, 0]
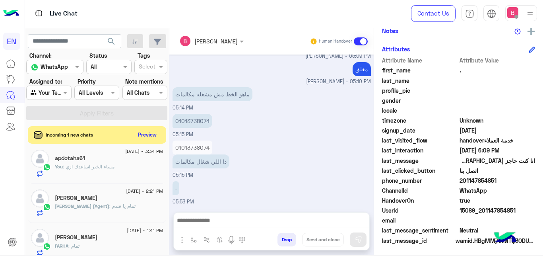
scroll to position [243, 0]
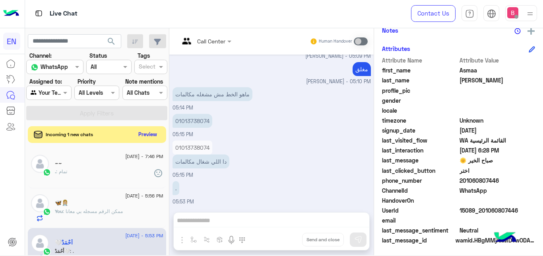
click at [148, 133] on button "Preview" at bounding box center [148, 134] width 25 height 11
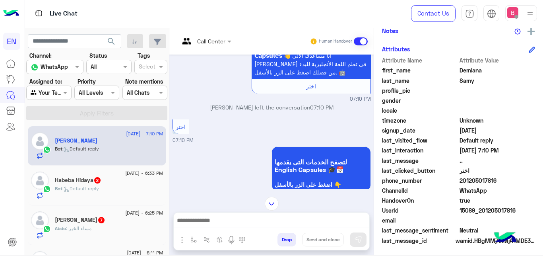
scroll to position [41, 0]
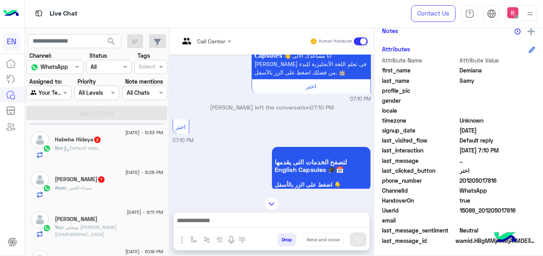
click at [127, 142] on div "Habeba Hidaya 2" at bounding box center [109, 140] width 109 height 8
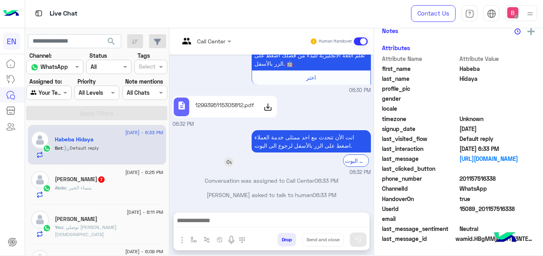
scroll to position [9, 0]
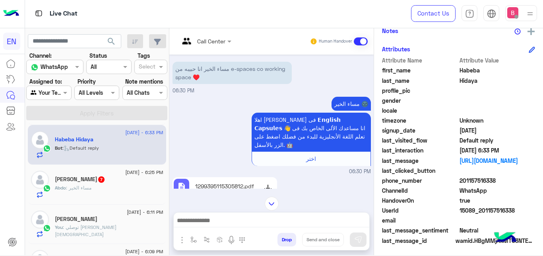
click at [126, 184] on div "[PERSON_NAME] 7" at bounding box center [109, 180] width 109 height 8
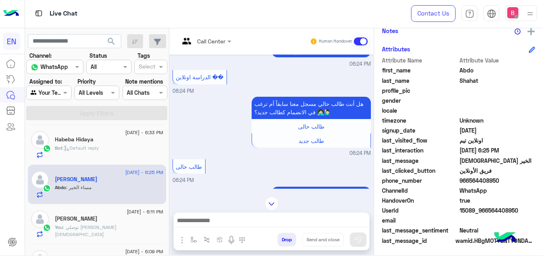
scroll to position [362, 0]
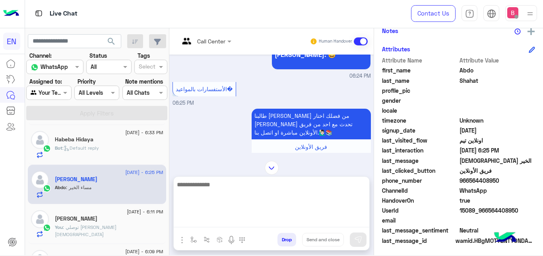
click at [235, 227] on textarea at bounding box center [272, 203] width 196 height 48
type textarea "**********"
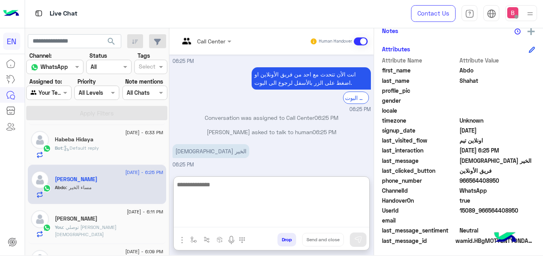
scroll to position [284, 0]
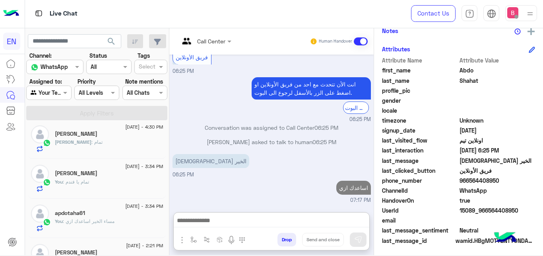
click at [60, 91] on div at bounding box center [49, 92] width 44 height 9
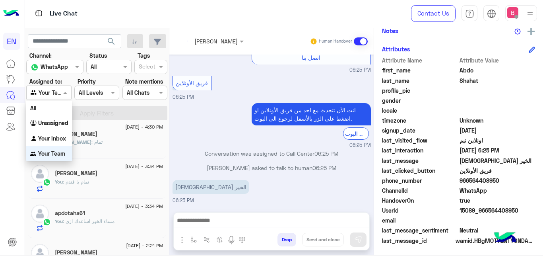
scroll to position [480, 0]
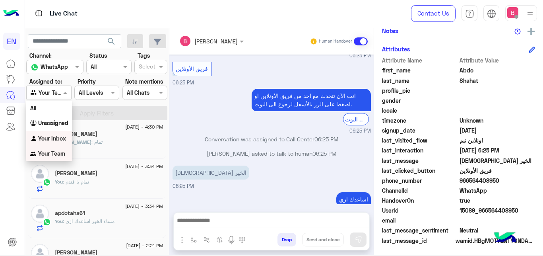
click at [59, 137] on b "Your Inbox" at bounding box center [52, 138] width 28 height 7
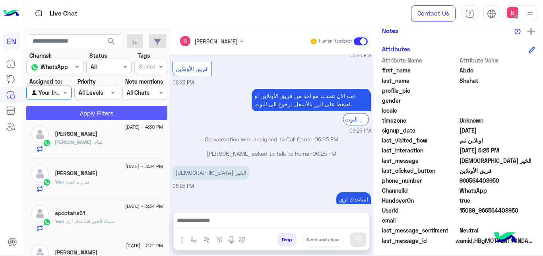
click at [81, 113] on button "Apply Filters" at bounding box center [96, 113] width 141 height 14
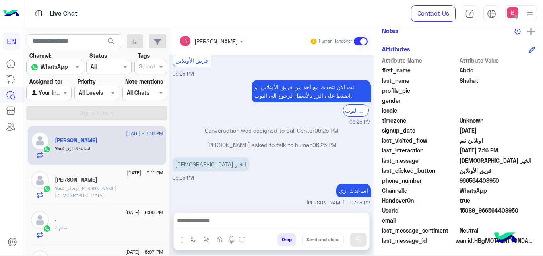
scroll to position [0, 0]
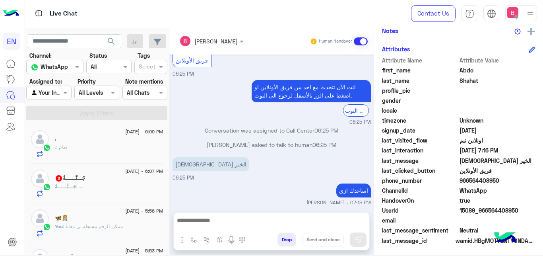
click at [85, 183] on div "جَـــنَّــــــةُ 2" at bounding box center [109, 179] width 109 height 8
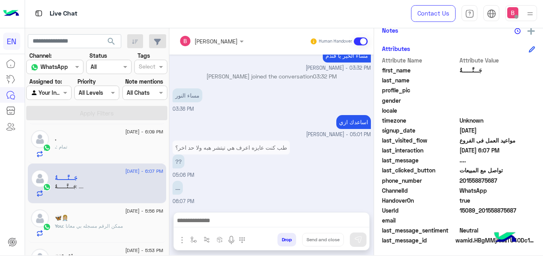
drag, startPoint x: 464, startPoint y: 180, endPoint x: 499, endPoint y: 181, distance: 35.8
click at [499, 181] on span "201558875687" at bounding box center [498, 180] width 76 height 8
click at [478, 189] on span "WhatsApp" at bounding box center [498, 190] width 76 height 8
drag, startPoint x: 462, startPoint y: 180, endPoint x: 507, endPoint y: 179, distance: 45.3
click at [507, 179] on span "201558875687" at bounding box center [498, 180] width 76 height 8
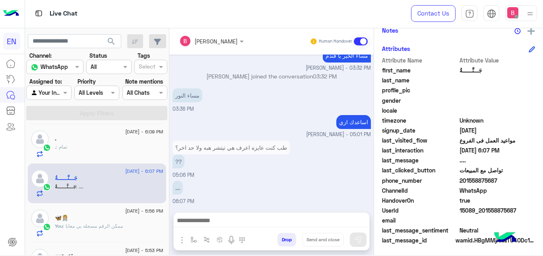
copy span "01558875687"
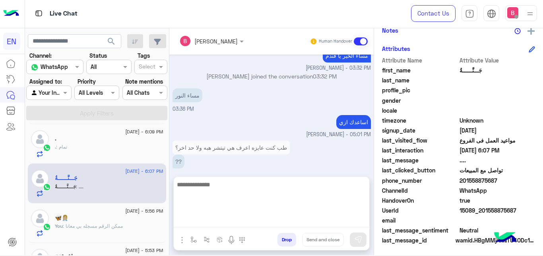
click at [235, 227] on textarea at bounding box center [272, 203] width 196 height 48
click at [226, 219] on textarea at bounding box center [272, 203] width 196 height 48
click at [227, 219] on textarea at bounding box center [272, 203] width 196 height 48
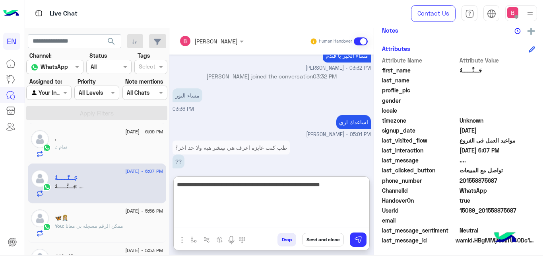
type textarea "**********"
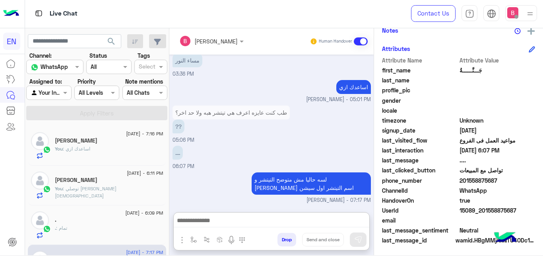
click at [58, 92] on div at bounding box center [49, 92] width 44 height 9
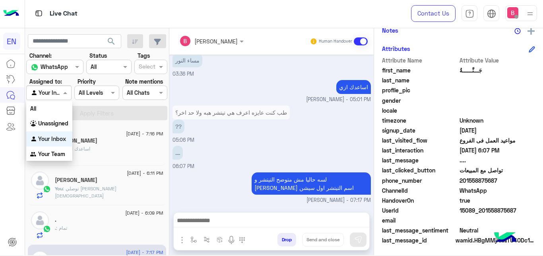
scroll to position [181, 0]
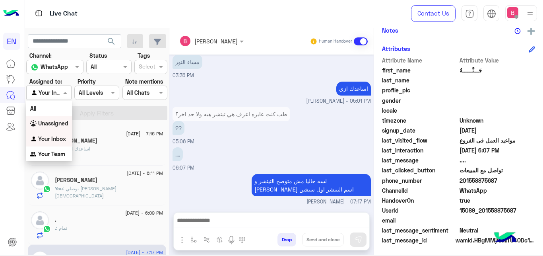
click at [60, 128] on div "Unassigned" at bounding box center [49, 124] width 46 height 16
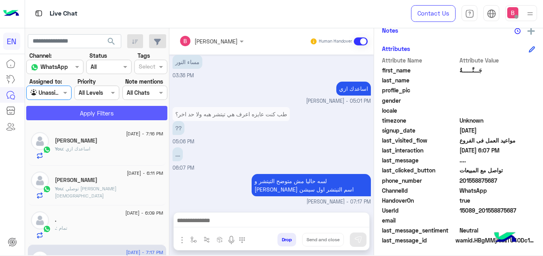
click at [85, 110] on button "Apply Filters" at bounding box center [96, 113] width 141 height 14
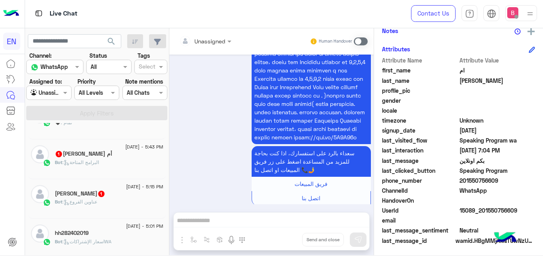
scroll to position [284, 0]
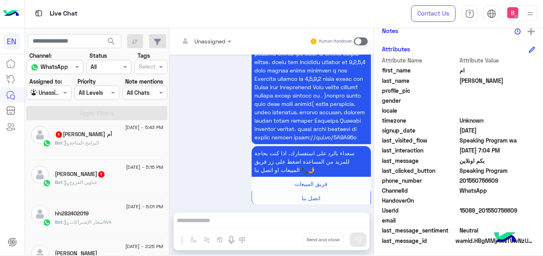
click at [115, 182] on div "Bot : عناوين الفروع" at bounding box center [109, 186] width 109 height 14
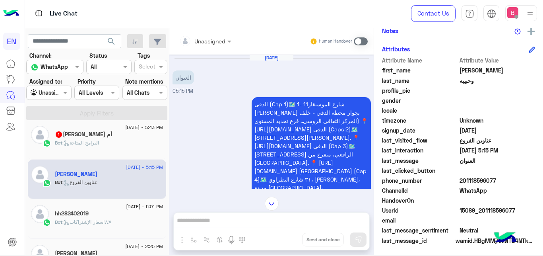
click at [218, 40] on div at bounding box center [205, 40] width 60 height 9
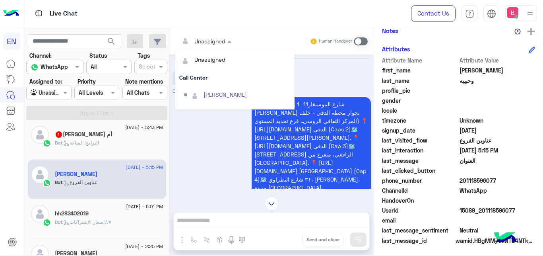
scroll to position [132, 0]
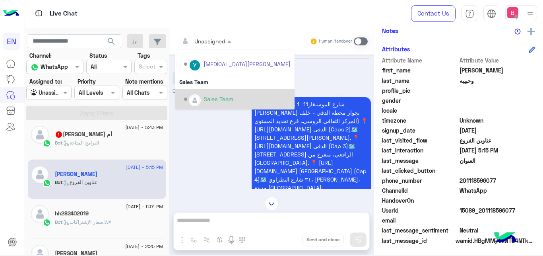
click at [207, 98] on div "Sales Team" at bounding box center [219, 99] width 30 height 8
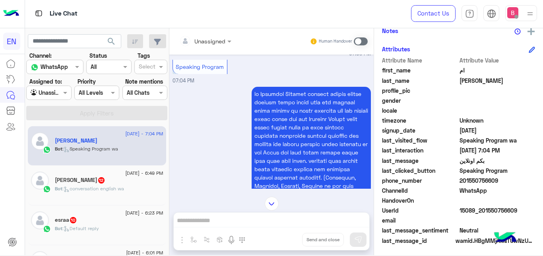
scroll to position [303, 0]
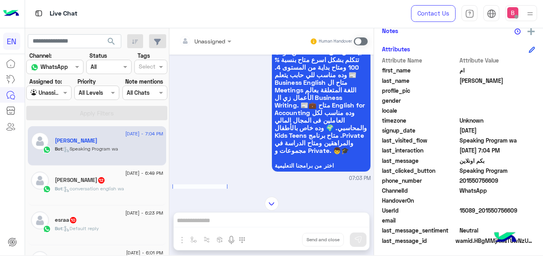
click at [127, 185] on div "Bot : conversation english wa" at bounding box center [109, 192] width 109 height 14
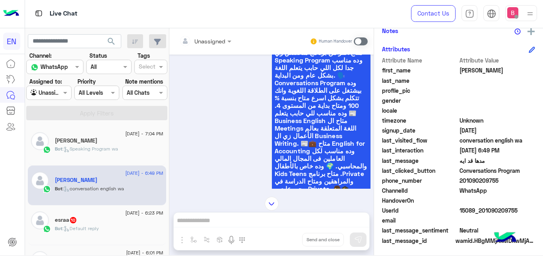
scroll to position [250, 0]
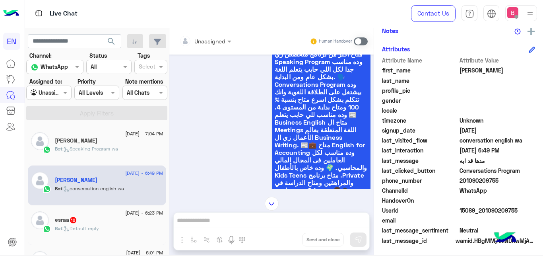
click at [216, 38] on div at bounding box center [205, 40] width 60 height 9
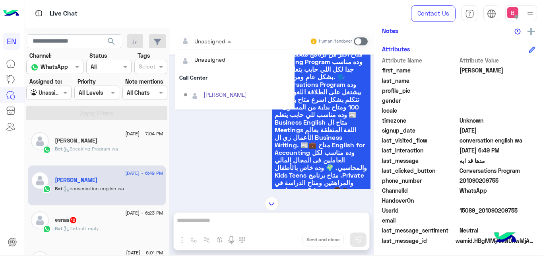
scroll to position [132, 0]
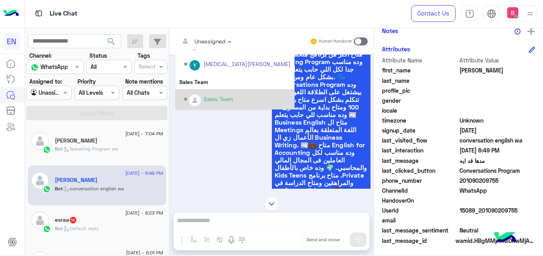
click at [202, 106] on div "Sales Team" at bounding box center [234, 99] width 119 height 20
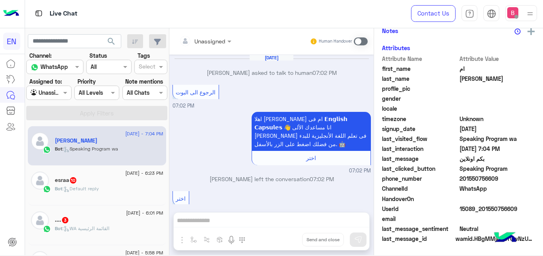
scroll to position [668, 0]
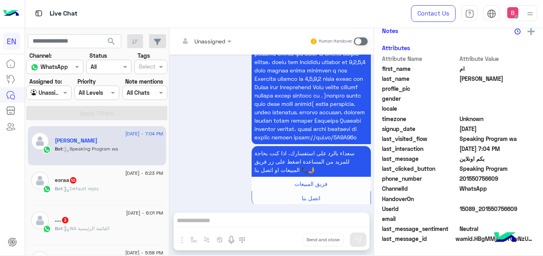
click at [111, 182] on div "esraa 10" at bounding box center [109, 181] width 109 height 8
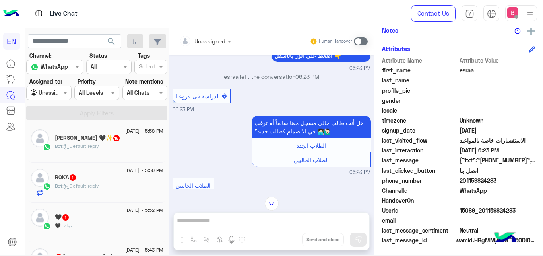
scroll to position [162, 0]
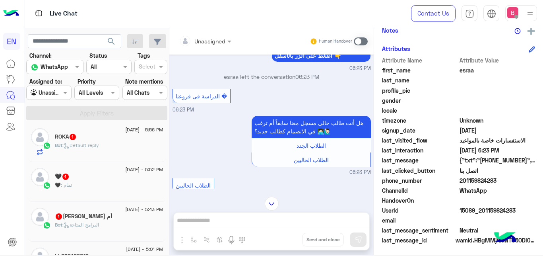
click at [107, 220] on div "أم هاجر 1" at bounding box center [109, 217] width 109 height 8
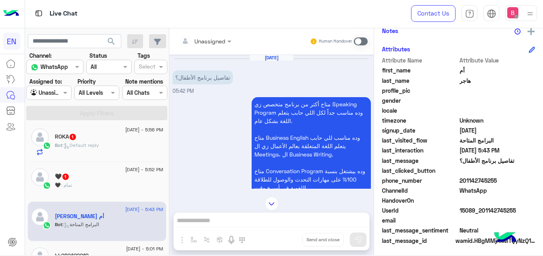
click at [194, 42] on input "text" at bounding box center [195, 41] width 32 height 8
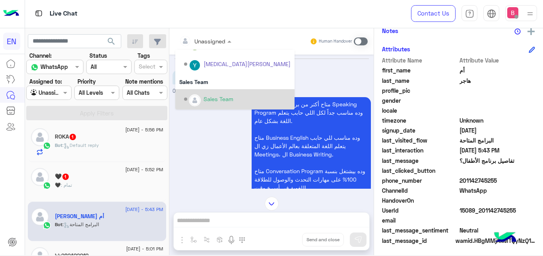
click at [194, 97] on img "Options list" at bounding box center [195, 100] width 10 height 10
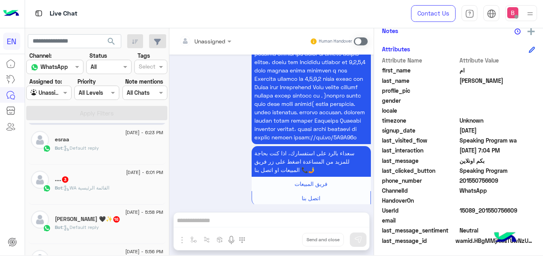
click at [120, 187] on div "Bot : WA القائمة الرئيسية" at bounding box center [109, 191] width 109 height 14
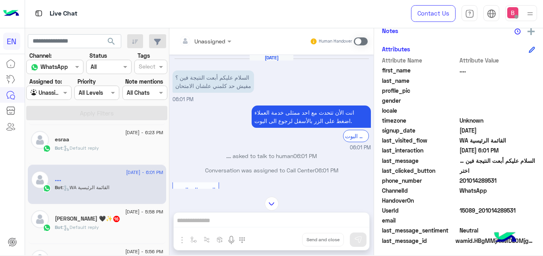
drag, startPoint x: 462, startPoint y: 180, endPoint x: 514, endPoint y: 181, distance: 52.5
click at [514, 181] on span "201014289531" at bounding box center [498, 180] width 76 height 8
click at [268, 223] on div "Unassigned Human Handover [DATE] السلام عليكم أبعت النتيجة فين ؟ مفيش حد كلمني …" at bounding box center [271, 143] width 204 height 230
click at [364, 39] on span at bounding box center [361, 41] width 14 height 8
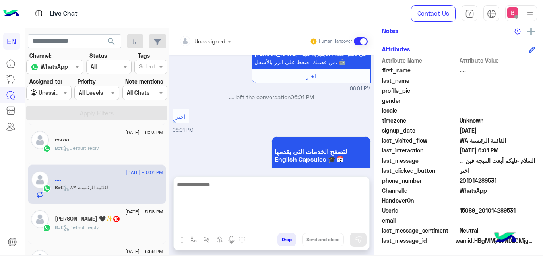
click at [268, 224] on textarea at bounding box center [272, 203] width 196 height 48
type textarea "**********"
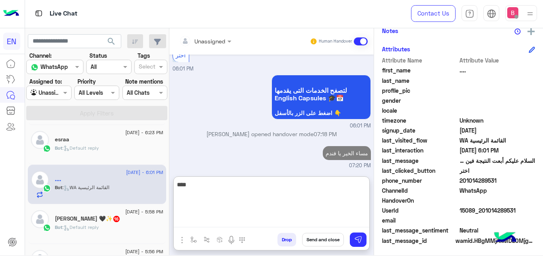
type textarea "*****"
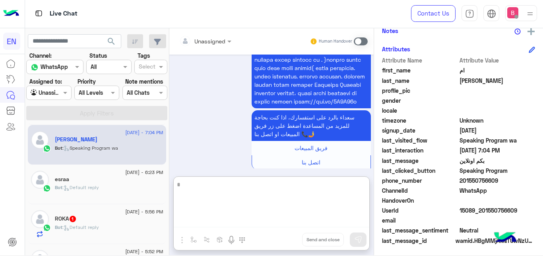
scroll to position [122, 0]
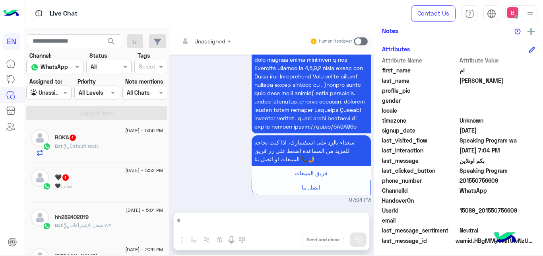
click at [117, 146] on div "Bot : Default reply" at bounding box center [109, 149] width 109 height 14
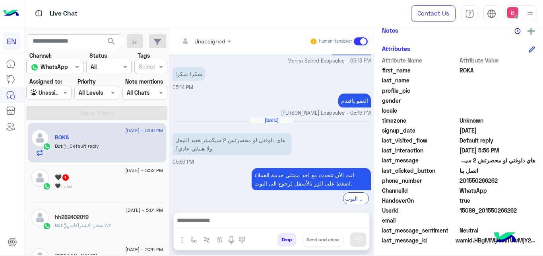
scroll to position [189, 0]
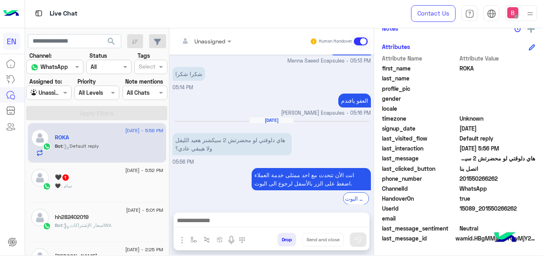
drag, startPoint x: 460, startPoint y: 179, endPoint x: 505, endPoint y: 181, distance: 45.0
click at [505, 181] on span "201550266262" at bounding box center [498, 178] width 76 height 8
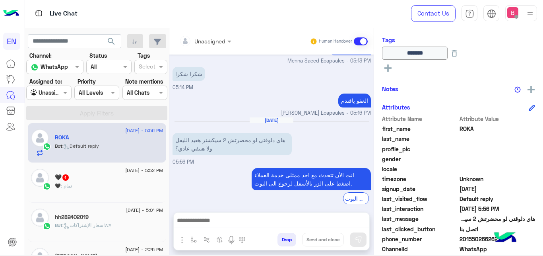
scroll to position [108, 0]
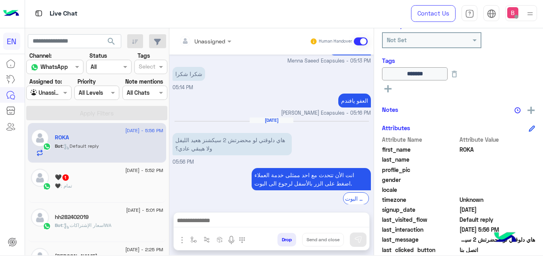
click at [389, 87] on icon at bounding box center [387, 88] width 7 height 7
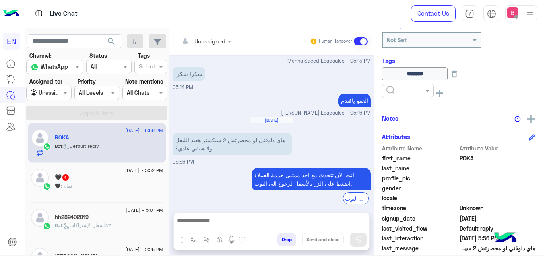
click at [403, 89] on input "text" at bounding box center [398, 91] width 24 height 8
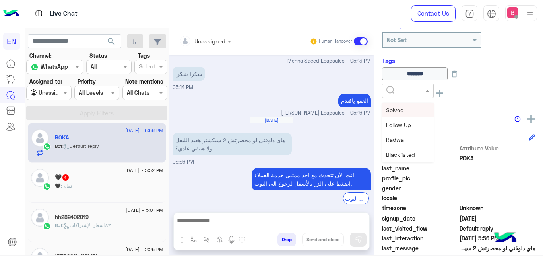
click at [400, 110] on span "Solved" at bounding box center [395, 110] width 18 height 7
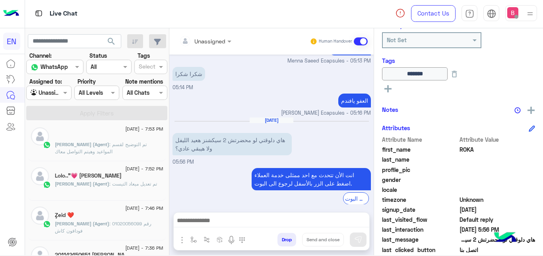
scroll to position [324, 0]
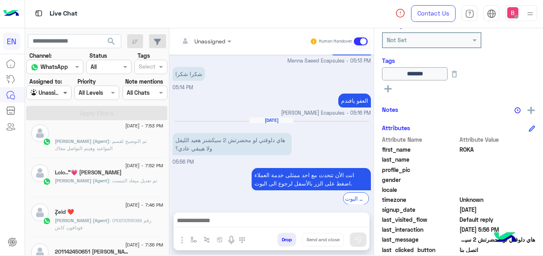
click at [62, 92] on span at bounding box center [66, 92] width 10 height 8
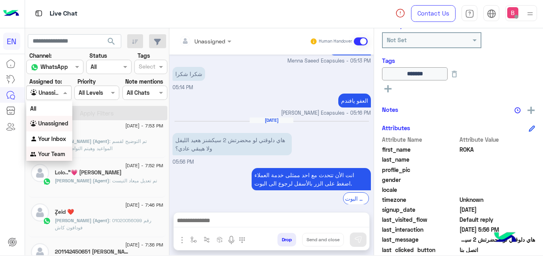
click at [52, 153] on b "Your Team" at bounding box center [51, 153] width 27 height 7
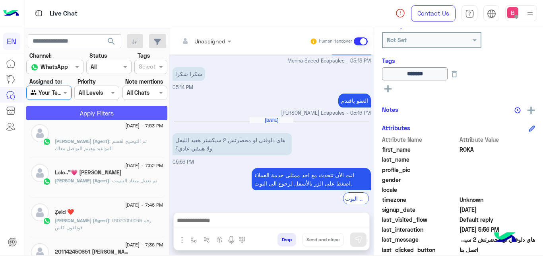
click at [78, 108] on button "Apply Filters" at bounding box center [96, 113] width 141 height 14
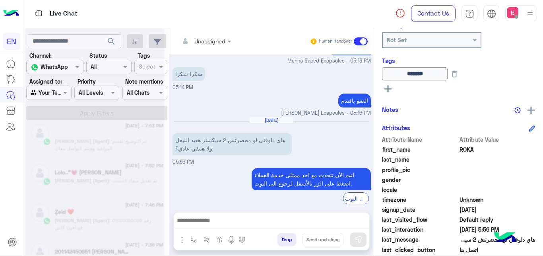
click at [76, 120] on div at bounding box center [94, 130] width 139 height 256
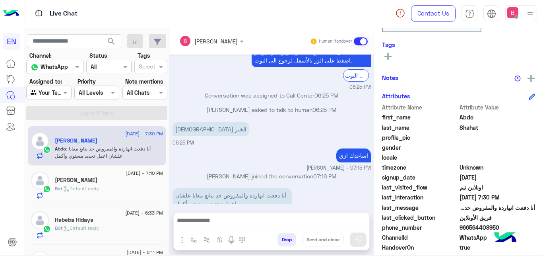
scroll to position [81, 0]
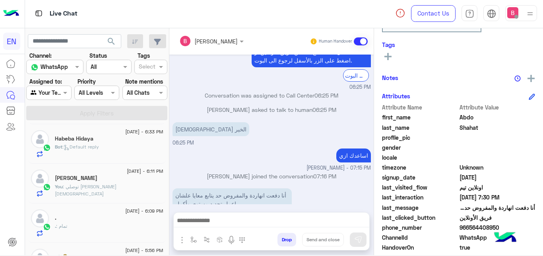
drag, startPoint x: 458, startPoint y: 226, endPoint x: 482, endPoint y: 231, distance: 24.7
click at [507, 226] on div "phone_number [PHONE_NUMBER]" at bounding box center [458, 228] width 153 height 10
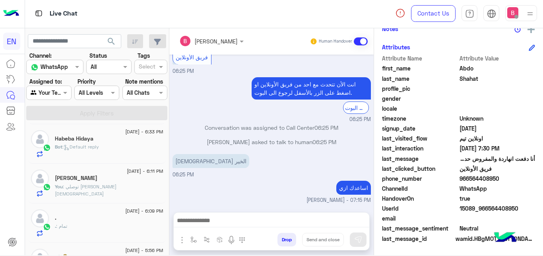
scroll to position [514, 0]
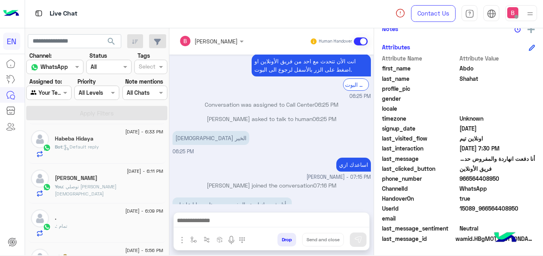
click at [249, 211] on div "[PERSON_NAME] Human Handover [DATE] مساء الخير ممكن يتم التواصل علي الرقم ده 06…" at bounding box center [271, 143] width 204 height 230
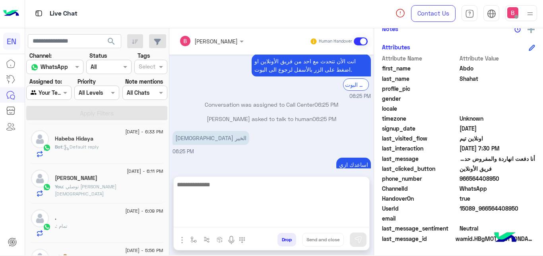
click at [245, 223] on textarea at bounding box center [272, 203] width 196 height 48
type textarea "**********"
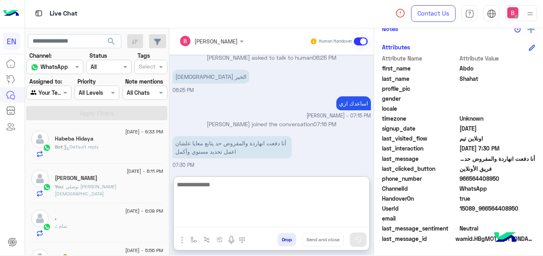
scroll to position [0, 0]
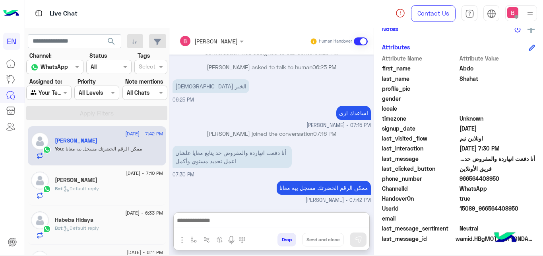
click at [78, 193] on div "Bot : Default reply" at bounding box center [109, 192] width 109 height 14
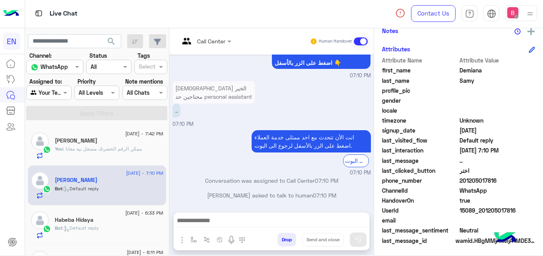
click at [42, 94] on input "text" at bounding box center [40, 93] width 18 height 8
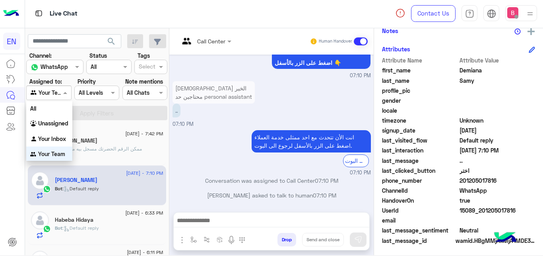
scroll to position [0, 0]
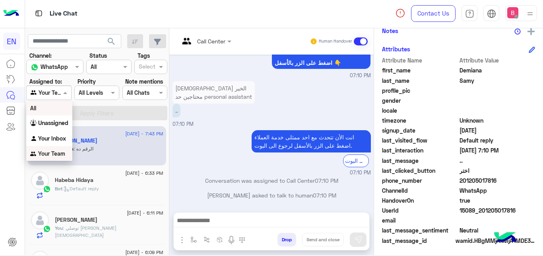
click at [196, 143] on div "انت الأن تتحدث مع احد ممثلى خدمة العملاء اضغط على الزر بالأسفل لرجوع الى البوت.…" at bounding box center [272, 152] width 198 height 48
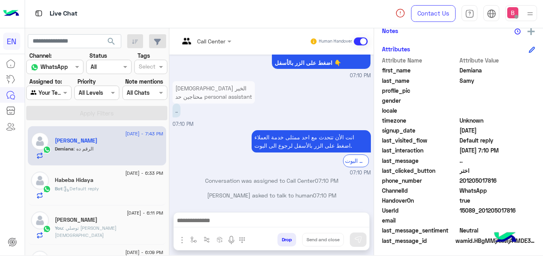
click at [61, 92] on div at bounding box center [49, 92] width 44 height 9
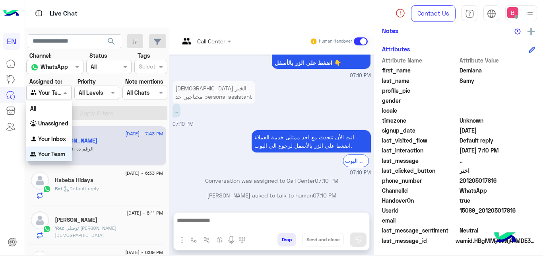
scroll to position [2, 0]
click at [54, 155] on b "Your Team" at bounding box center [51, 152] width 27 height 7
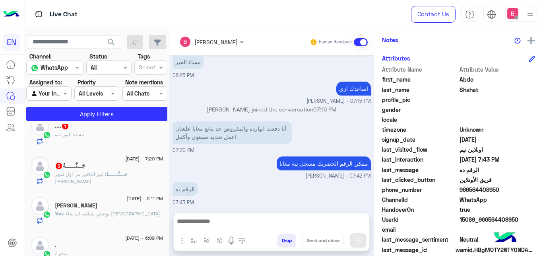
scroll to position [41, 0]
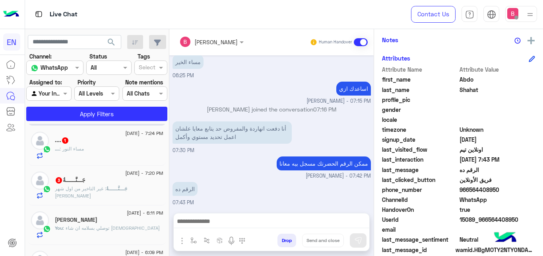
click at [80, 146] on span ": مساء النور" at bounding box center [72, 149] width 24 height 6
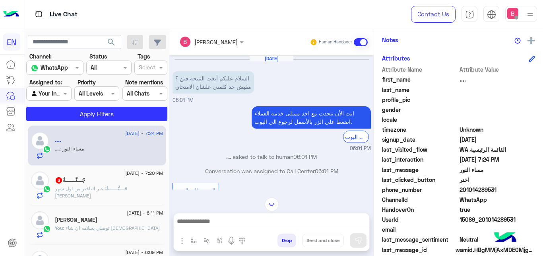
scroll to position [80, 0]
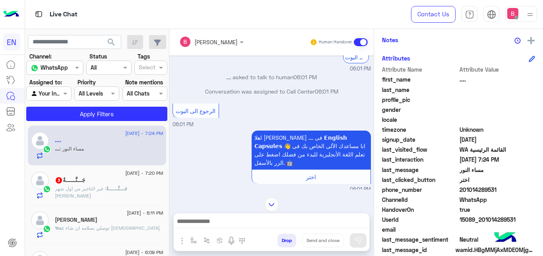
click at [212, 39] on input "text" at bounding box center [200, 42] width 43 height 8
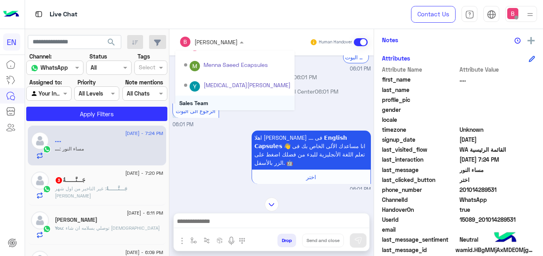
scroll to position [132, 0]
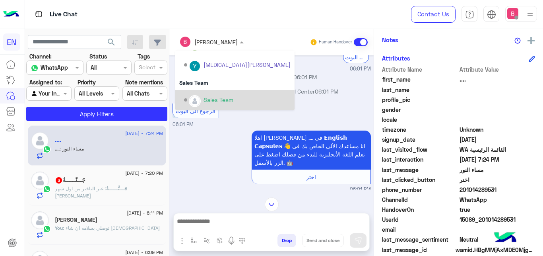
click at [200, 97] on div "Sales Team" at bounding box center [237, 100] width 107 height 14
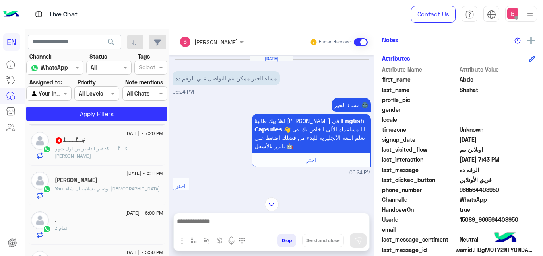
scroll to position [427, 0]
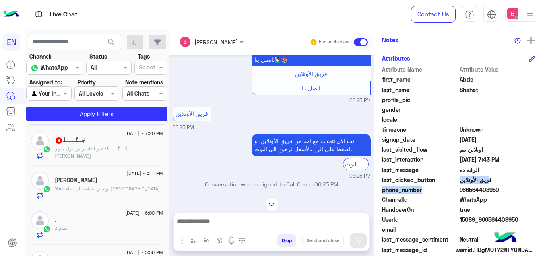
drag, startPoint x: 453, startPoint y: 186, endPoint x: 513, endPoint y: 184, distance: 59.7
click at [458, 185] on span "phone_number" at bounding box center [420, 189] width 76 height 8
click at [507, 192] on span "966564408950" at bounding box center [498, 189] width 76 height 8
click at [500, 192] on span "966564408950" at bounding box center [498, 189] width 76 height 8
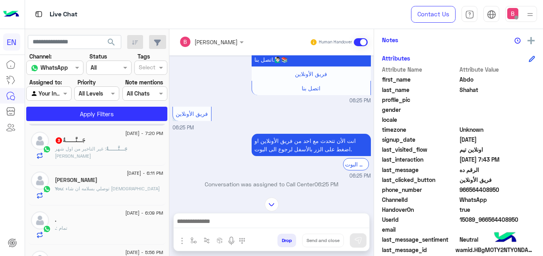
copy span "966564408950"
click at [60, 97] on div at bounding box center [49, 93] width 44 height 9
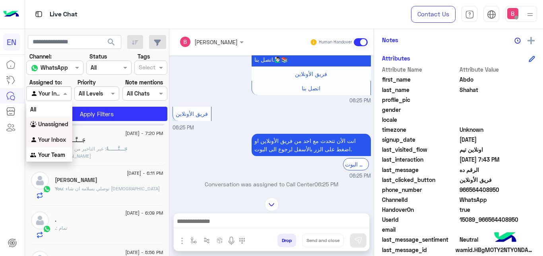
click at [58, 126] on b "Unassigned" at bounding box center [53, 123] width 30 height 7
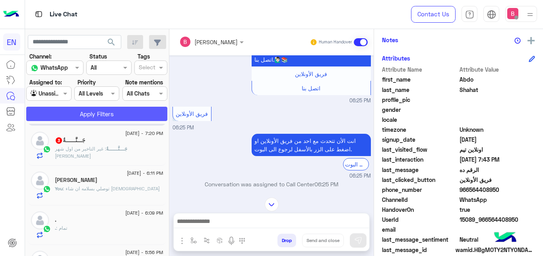
click at [74, 115] on button "Apply Filters" at bounding box center [96, 114] width 141 height 14
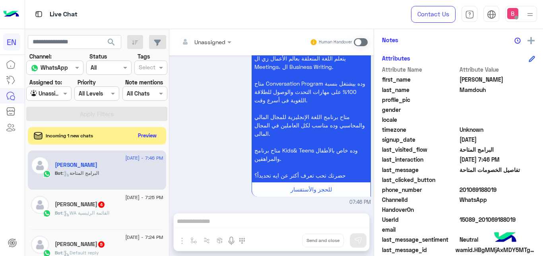
drag, startPoint x: 150, startPoint y: 128, endPoint x: 146, endPoint y: 133, distance: 6.3
click at [149, 130] on div "Incoming 1 new chats Preview" at bounding box center [97, 135] width 138 height 17
click at [146, 133] on button "Preview" at bounding box center [148, 135] width 25 height 11
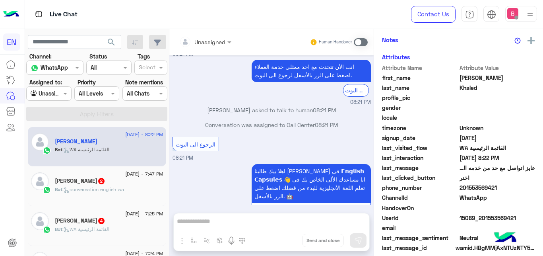
scroll to position [214, 0]
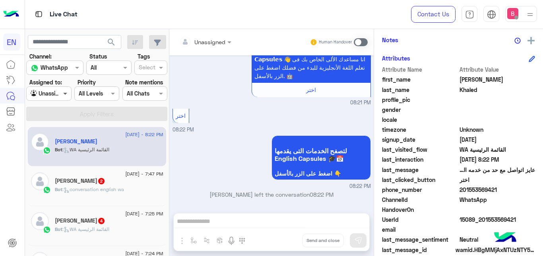
click at [65, 93] on span at bounding box center [66, 93] width 10 height 8
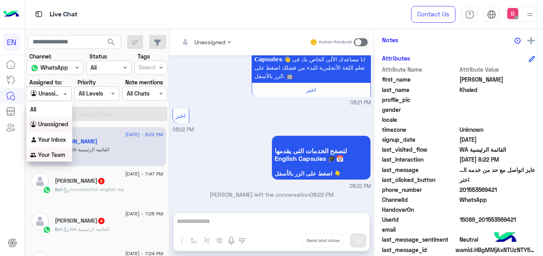
click at [56, 157] on b "Your Team" at bounding box center [51, 154] width 27 height 7
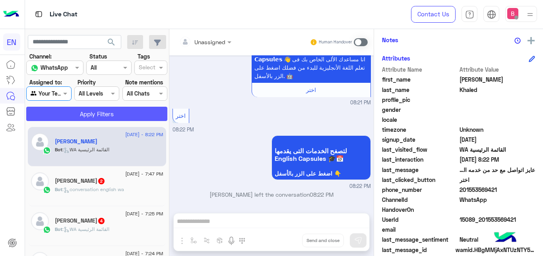
click at [83, 115] on button "Apply Filters" at bounding box center [96, 114] width 141 height 14
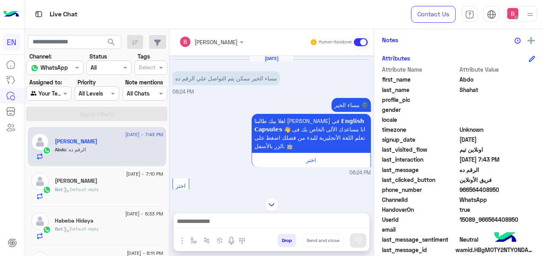
scroll to position [428, 0]
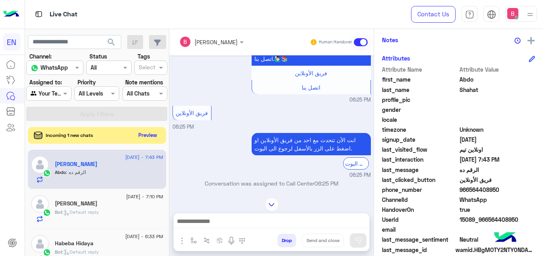
click at [139, 134] on button "Preview" at bounding box center [148, 135] width 25 height 11
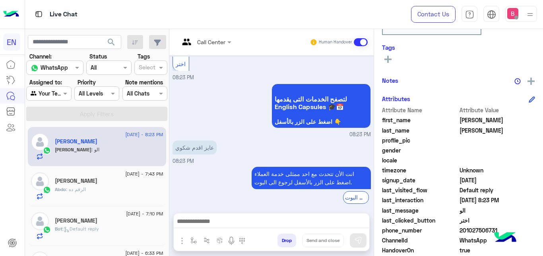
scroll to position [184, 0]
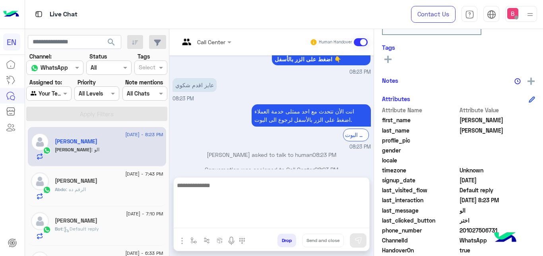
click at [223, 221] on textarea at bounding box center [272, 204] width 196 height 48
type textarea "**********"
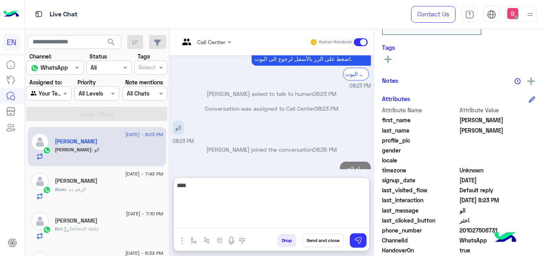
scroll to position [260, 0]
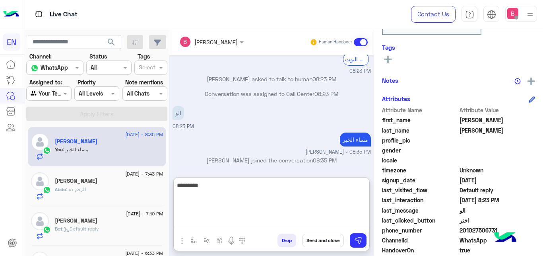
type textarea "**********"
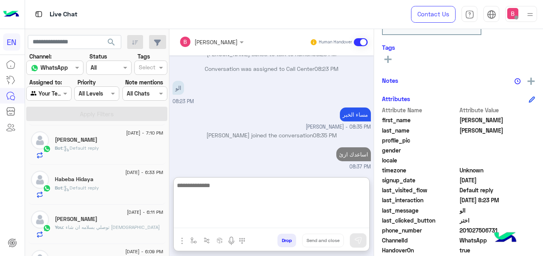
scroll to position [81, 0]
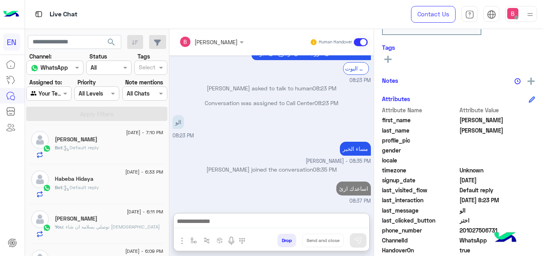
click at [126, 151] on div "Bot : Default reply" at bounding box center [109, 151] width 109 height 14
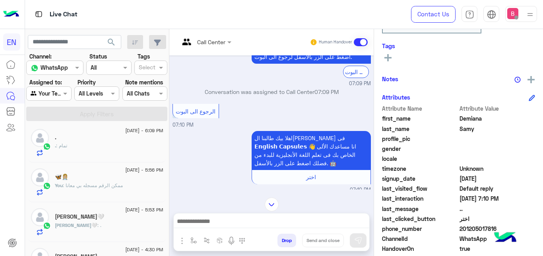
scroll to position [284, 0]
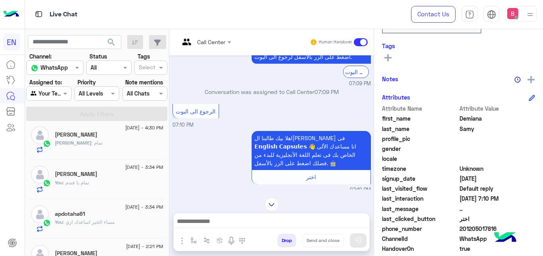
click at [61, 96] on div at bounding box center [49, 93] width 44 height 9
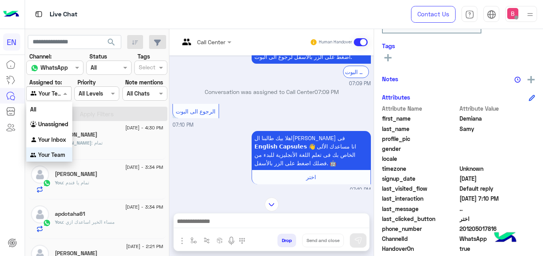
scroll to position [0, 0]
click at [61, 123] on b "Unassigned" at bounding box center [53, 123] width 30 height 7
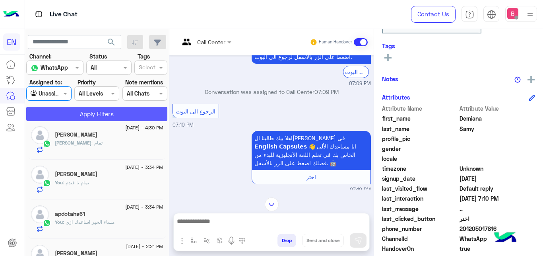
click at [78, 117] on button "Apply Filters" at bounding box center [96, 114] width 141 height 14
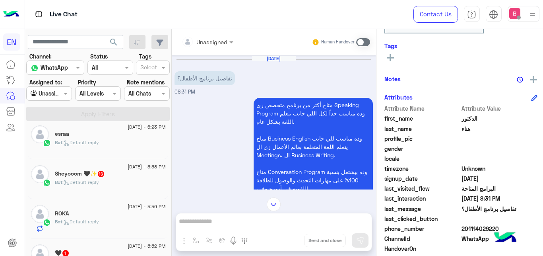
click at [213, 39] on div at bounding box center [208, 41] width 60 height 9
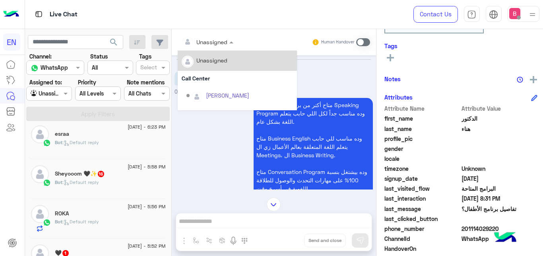
scroll to position [132, 0]
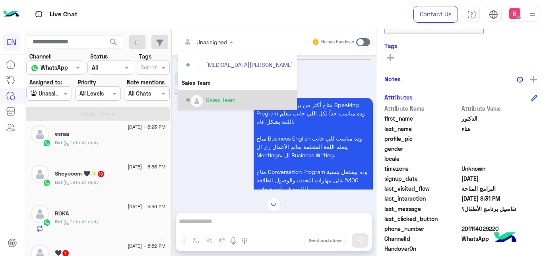
click at [206, 101] on div "Sales Team" at bounding box center [221, 99] width 30 height 8
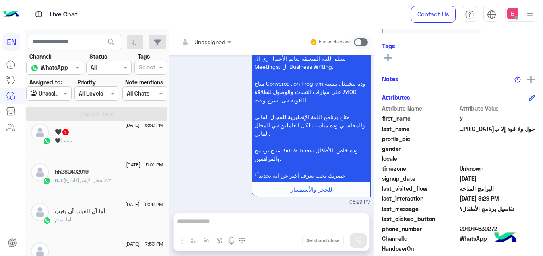
scroll to position [244, 0]
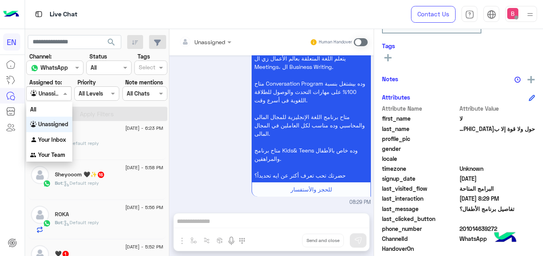
click at [60, 89] on div at bounding box center [49, 93] width 44 height 9
click at [61, 142] on b "Your Inbox" at bounding box center [52, 139] width 28 height 7
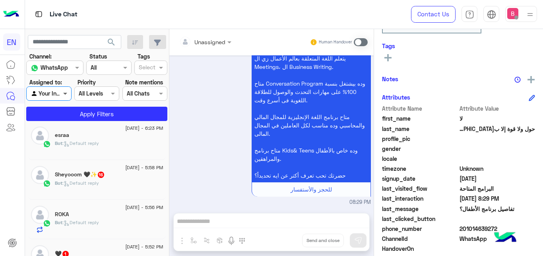
click at [68, 90] on span at bounding box center [66, 93] width 10 height 8
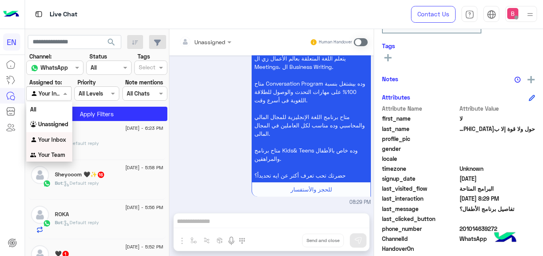
click at [55, 156] on b "Your Team" at bounding box center [51, 154] width 27 height 7
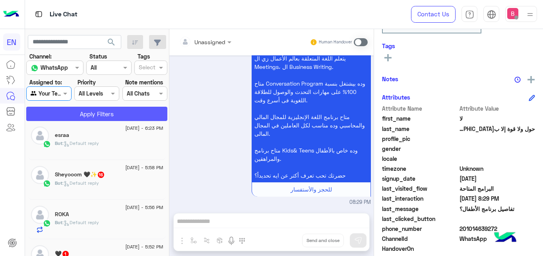
click at [79, 115] on button "Apply Filters" at bounding box center [96, 114] width 141 height 14
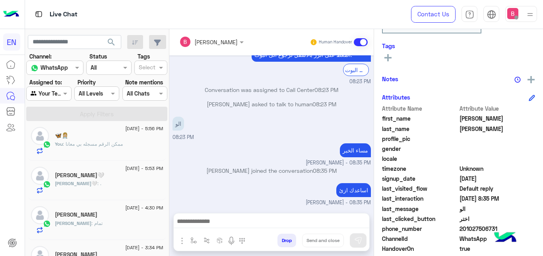
scroll to position [406, 0]
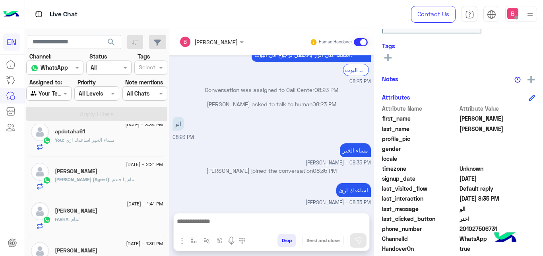
click at [101, 214] on div "[PERSON_NAME]" at bounding box center [109, 211] width 109 height 8
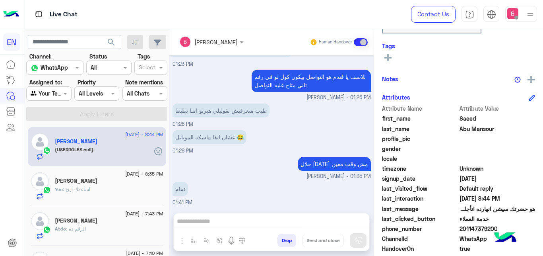
click at [113, 187] on div "You : اساعدك ازئ" at bounding box center [109, 193] width 109 height 14
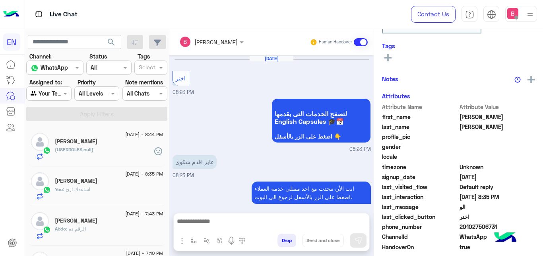
scroll to position [142, 0]
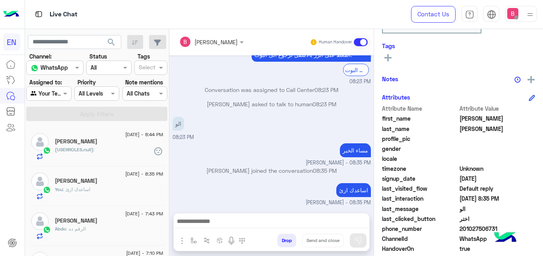
click at [66, 95] on span at bounding box center [66, 93] width 10 height 8
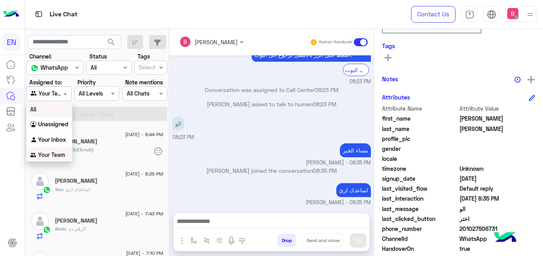
scroll to position [0, 0]
click at [54, 124] on b "Unassigned" at bounding box center [53, 123] width 30 height 7
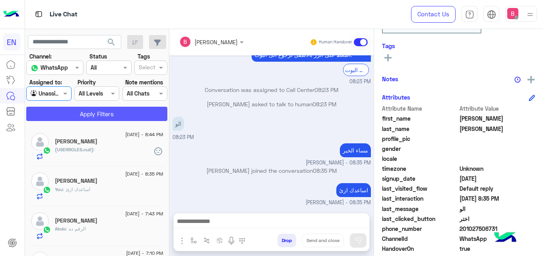
click at [68, 118] on button "Apply Filters" at bounding box center [96, 114] width 141 height 14
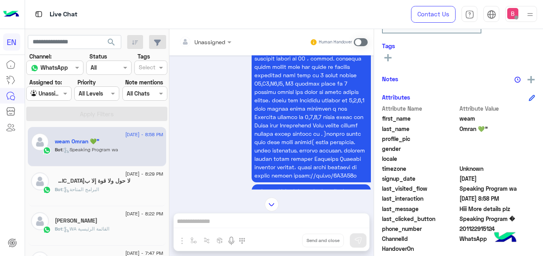
scroll to position [579, 0]
